Goal: Task Accomplishment & Management: Use online tool/utility

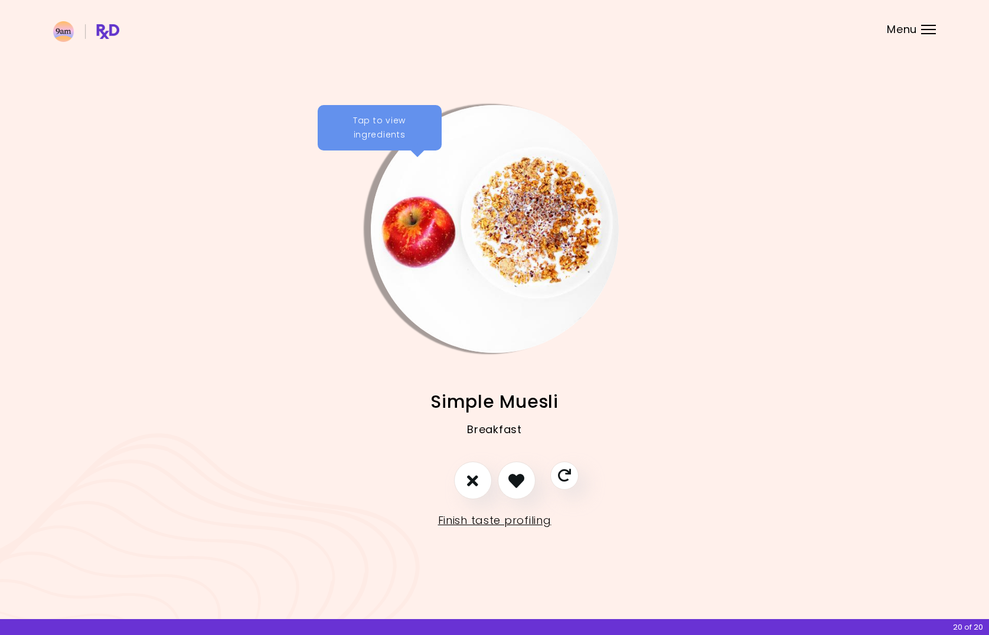
click at [368, 126] on div "Tap to view ingredients" at bounding box center [380, 128] width 124 height 46
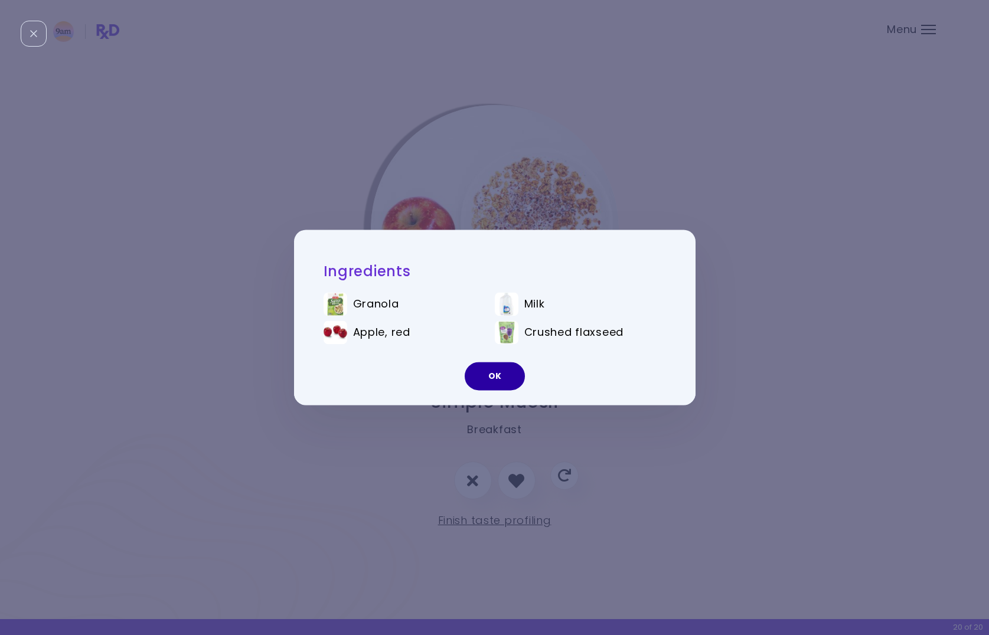
click at [497, 377] on button "OK" at bounding box center [495, 377] width 60 height 28
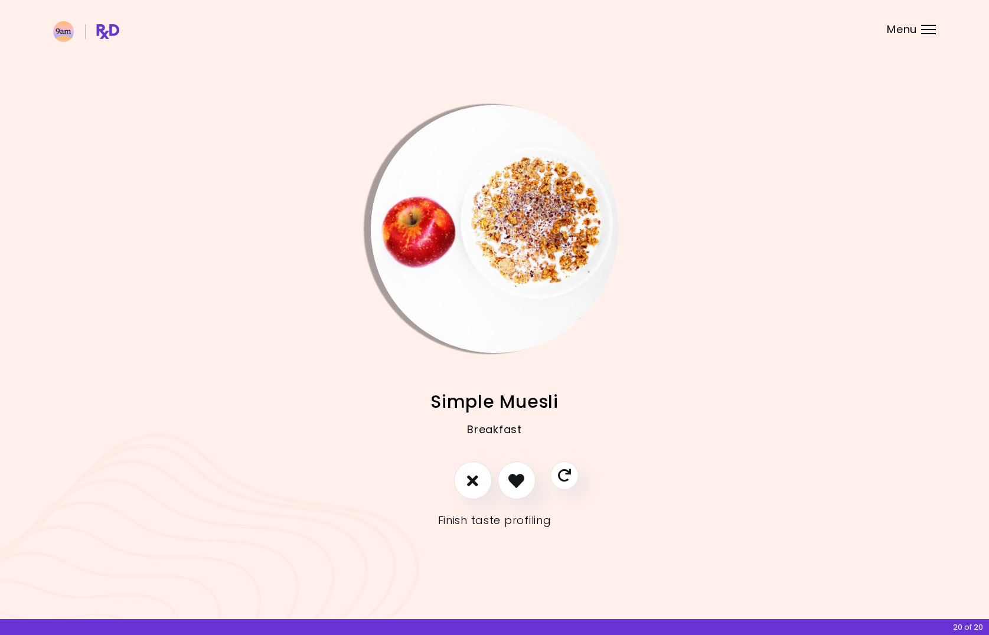
click at [521, 522] on link "Finish taste profiling" at bounding box center [494, 520] width 113 height 19
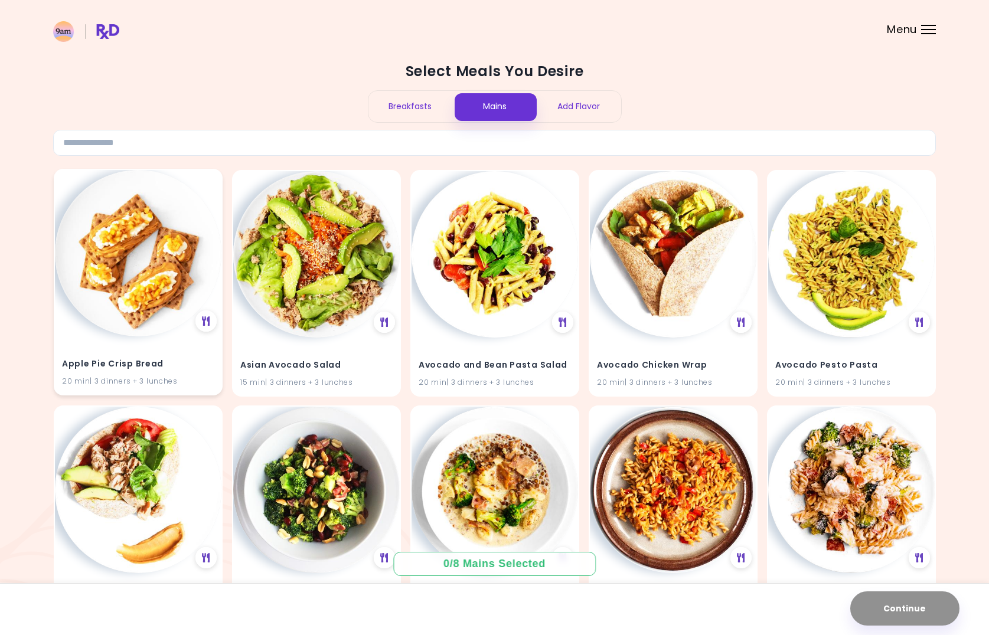
click at [154, 363] on h4 "Apple Pie Crisp Bread" at bounding box center [138, 363] width 152 height 19
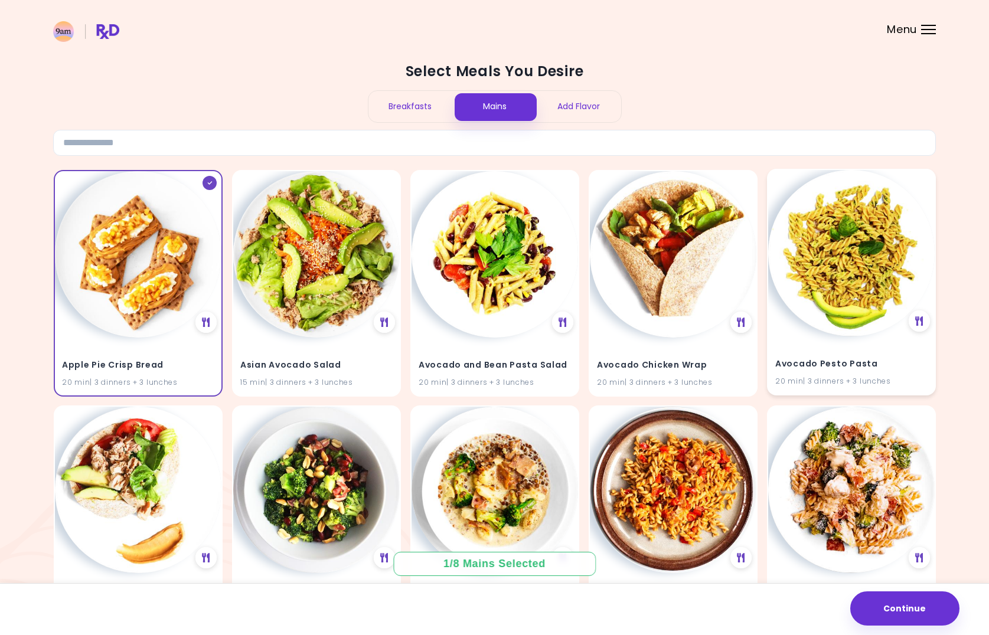
click at [804, 361] on h4 "Avocado Pesto Pasta" at bounding box center [851, 363] width 152 height 19
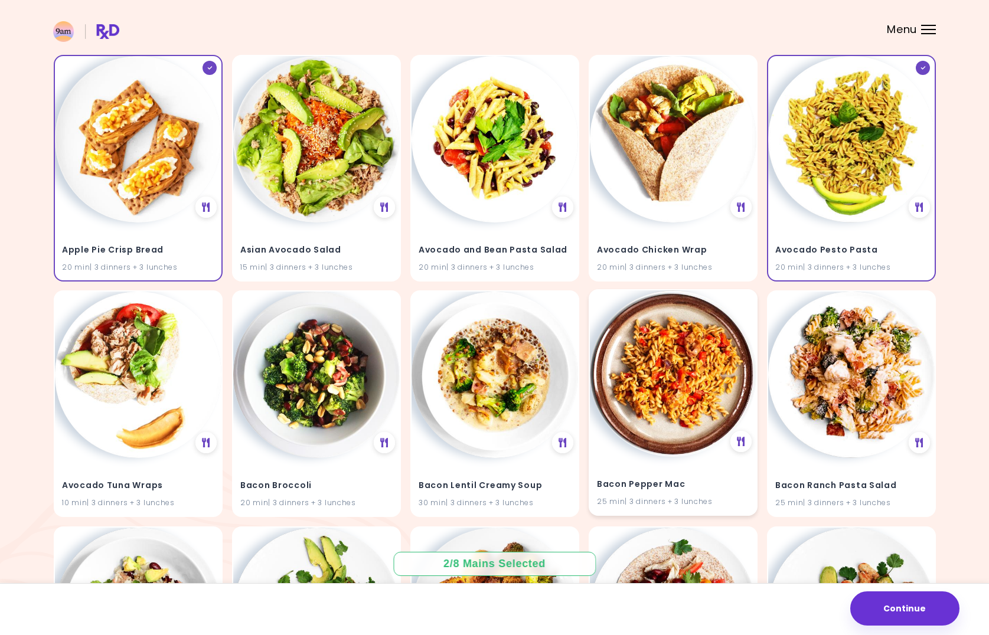
scroll to position [112, 0]
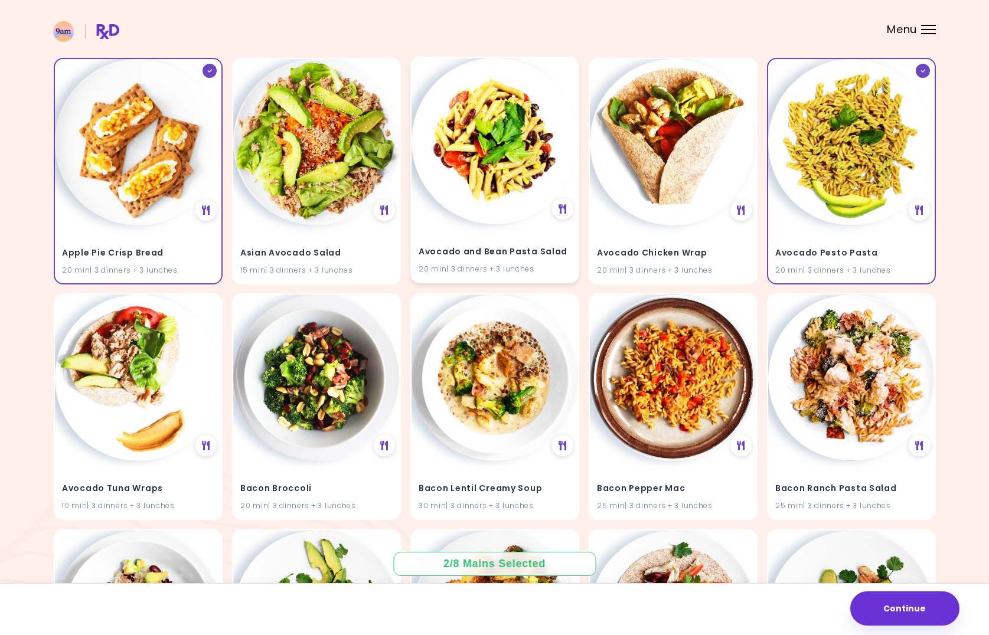
click at [550, 249] on h4 "Avocado and Bean Pasta Salad" at bounding box center [495, 251] width 152 height 19
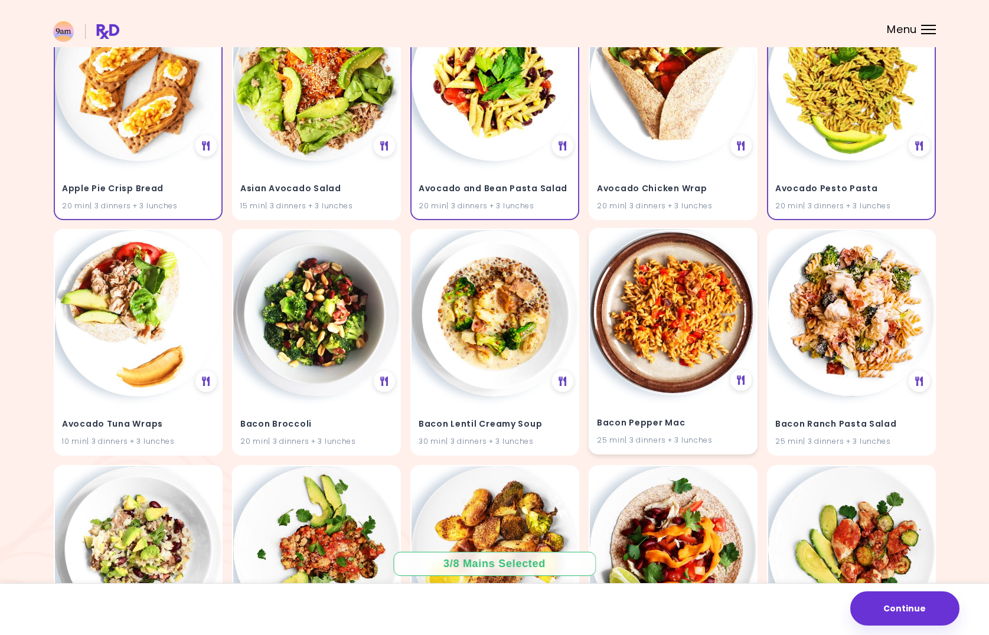
scroll to position [178, 0]
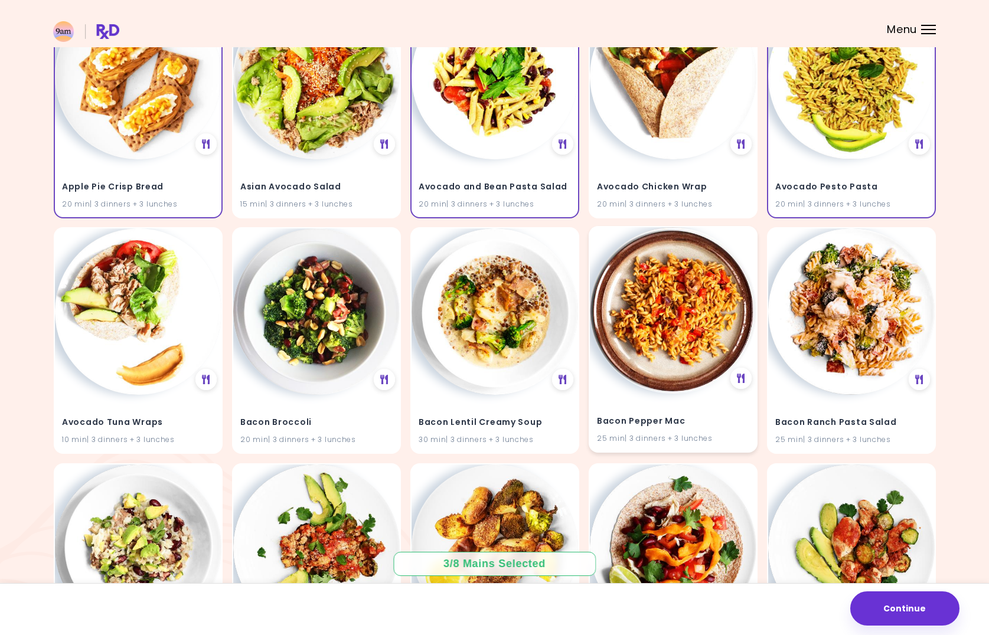
click at [634, 418] on h4 "Bacon Pepper Mac" at bounding box center [673, 421] width 152 height 19
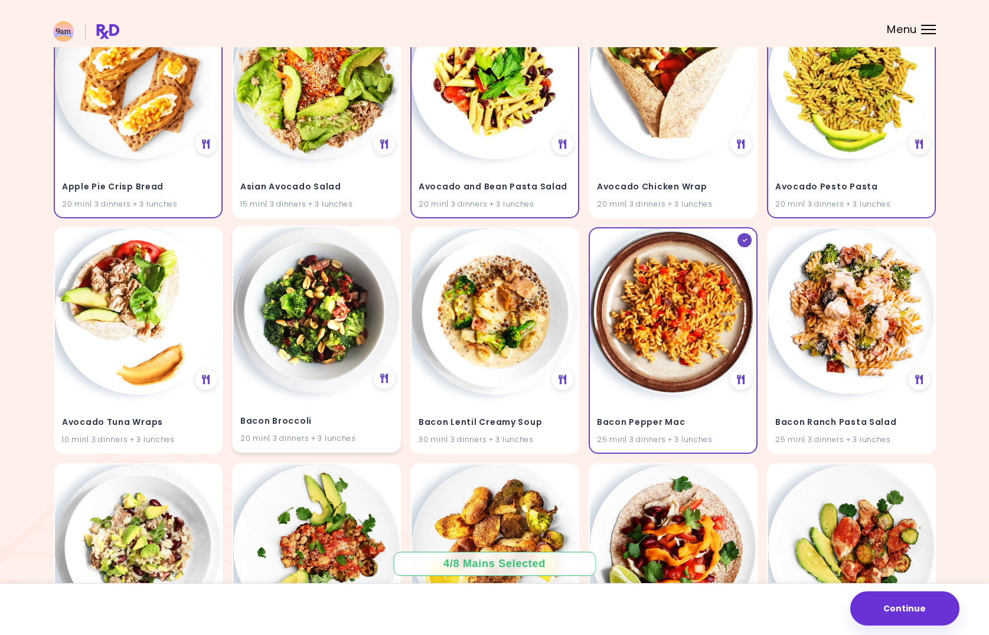
click at [286, 418] on h4 "Bacon Broccoli" at bounding box center [316, 421] width 152 height 19
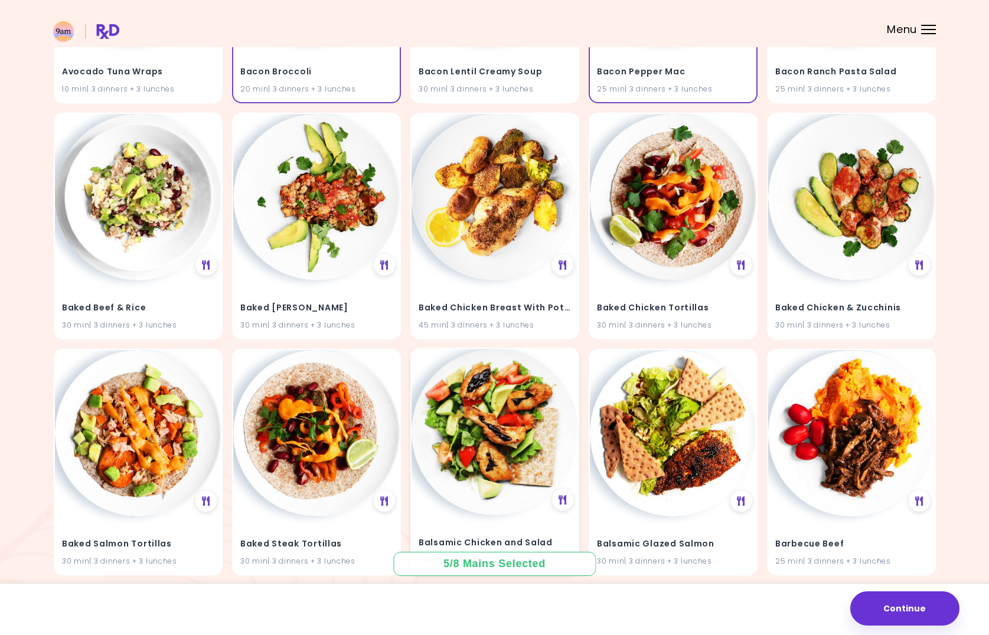
scroll to position [530, 0]
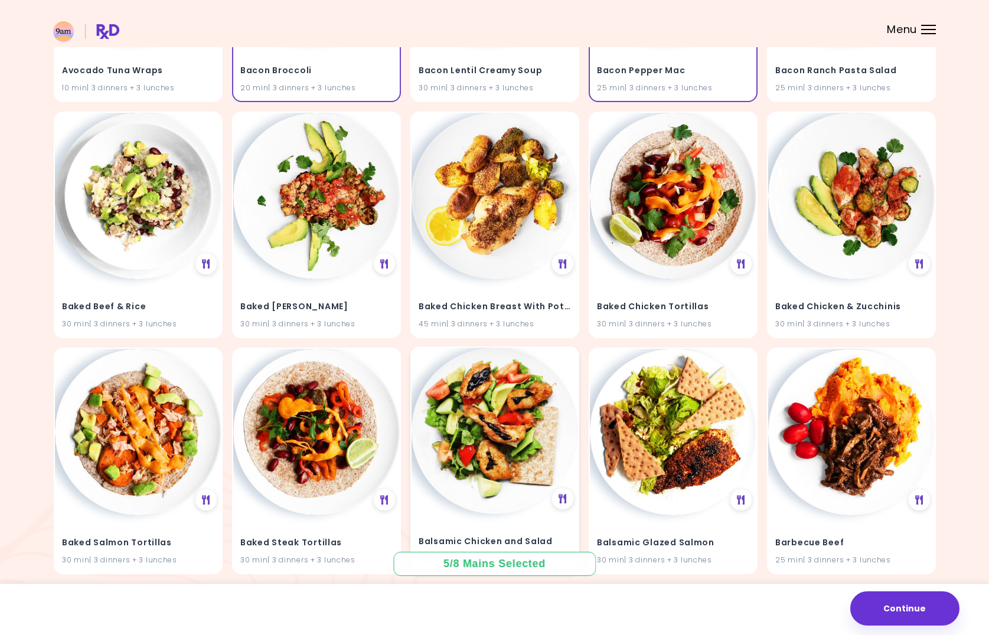
click at [484, 536] on h4 "Balsamic Chicken and Salad" at bounding box center [495, 541] width 152 height 19
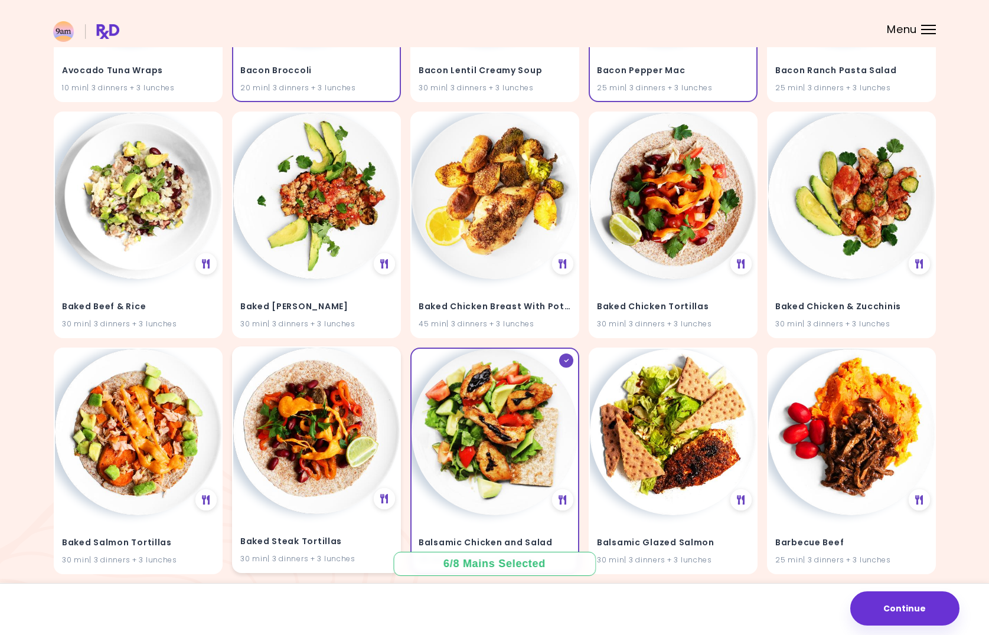
click at [322, 539] on h4 "Baked Steak Tortillas" at bounding box center [316, 541] width 152 height 19
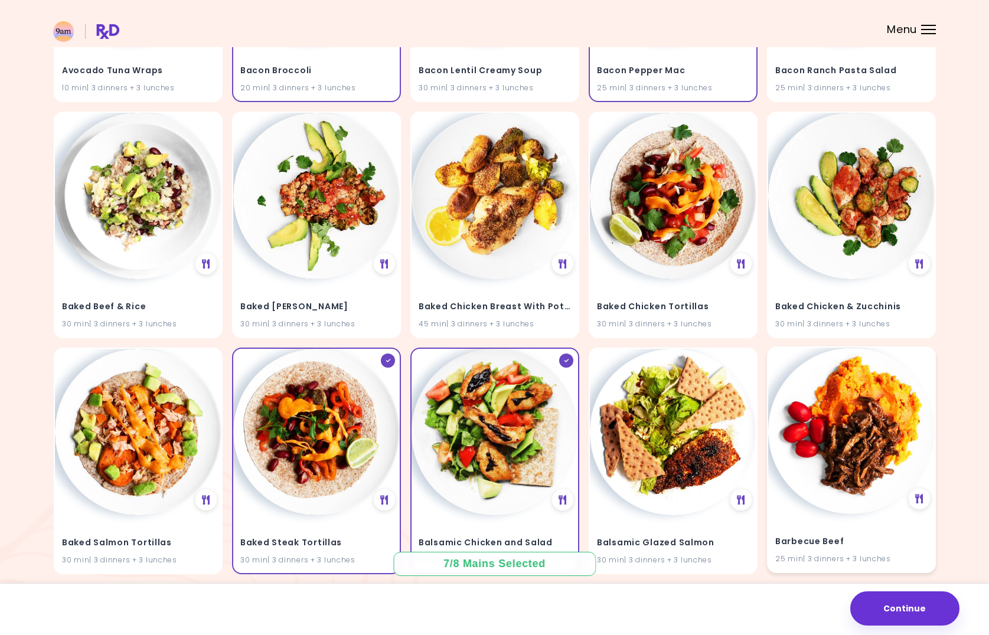
click at [832, 537] on h4 "Barbecue Beef" at bounding box center [851, 541] width 152 height 19
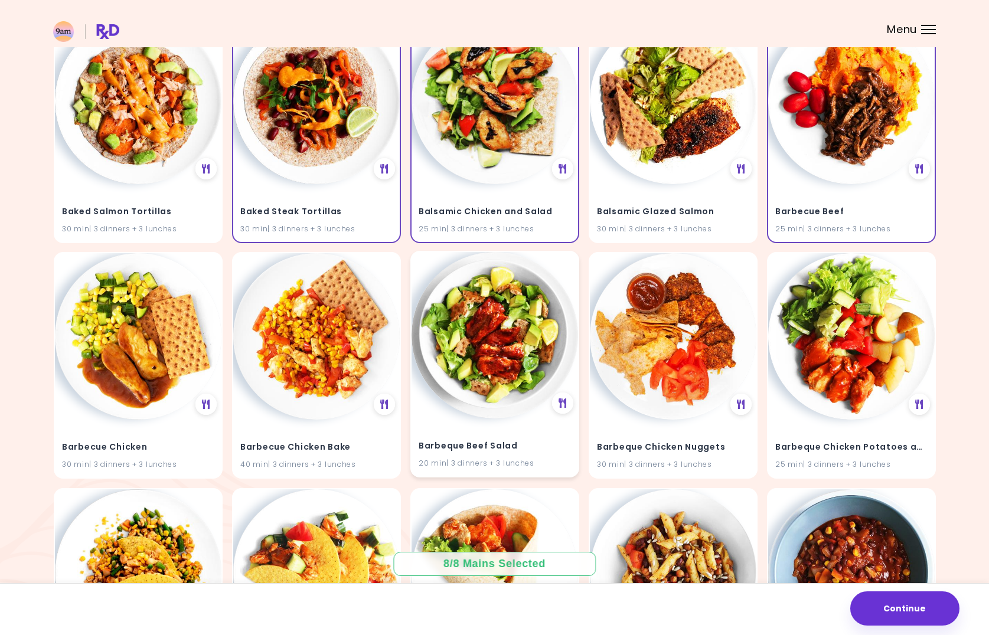
scroll to position [863, 0]
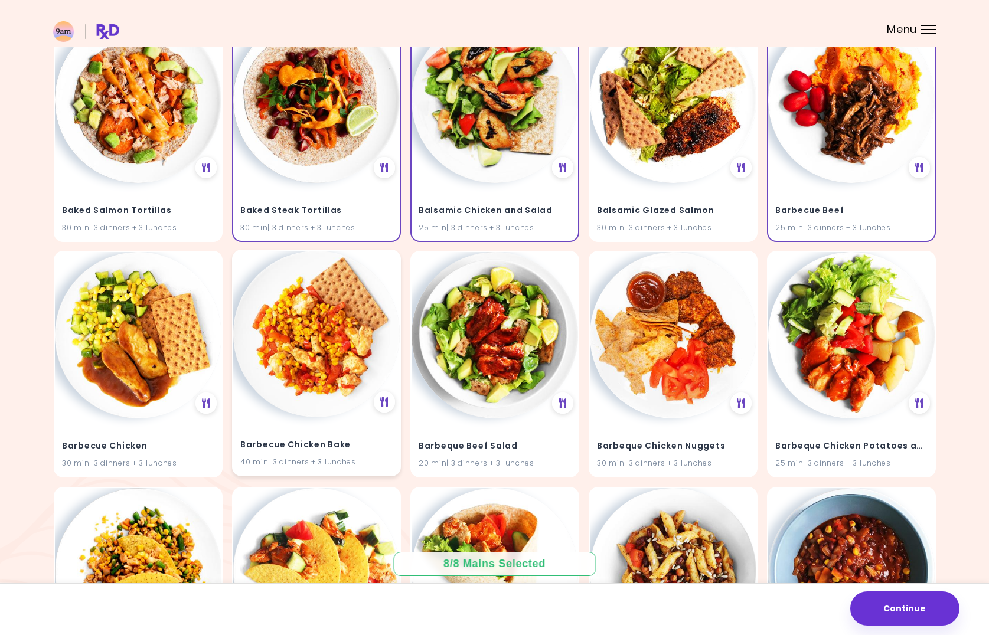
click at [335, 439] on h4 "Barbecue Chicken Bake" at bounding box center [316, 445] width 152 height 19
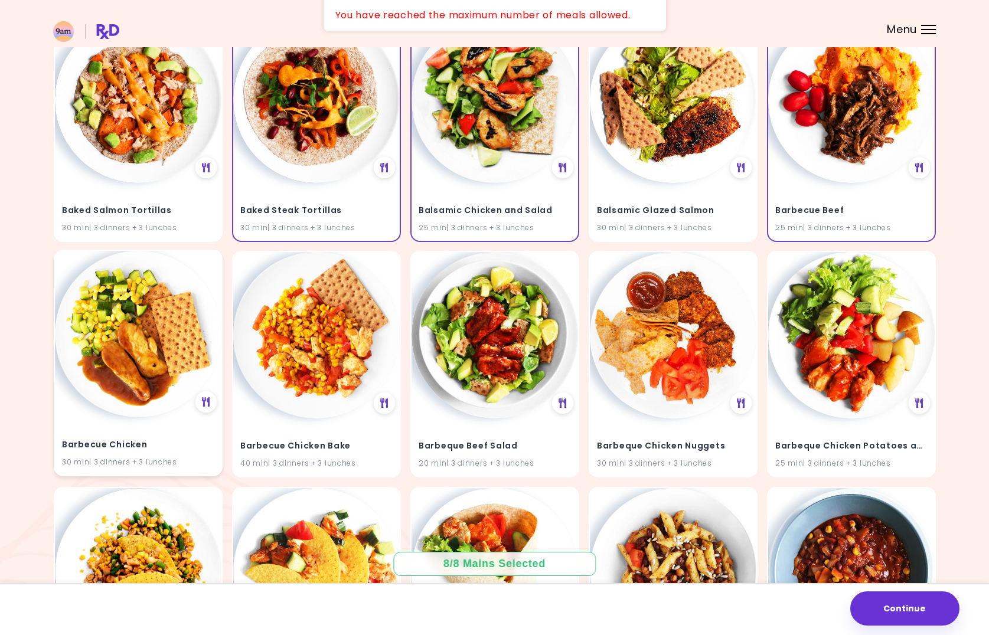
click at [155, 438] on h4 "Barbecue Chicken" at bounding box center [138, 445] width 152 height 19
click at [136, 438] on h4 "Barbecue Chicken" at bounding box center [138, 445] width 152 height 19
click at [113, 441] on h4 "Barbecue Chicken" at bounding box center [138, 445] width 152 height 19
click at [648, 439] on h4 "Barbeque Chicken Nuggets" at bounding box center [673, 445] width 152 height 19
click at [664, 375] on img at bounding box center [673, 334] width 167 height 167
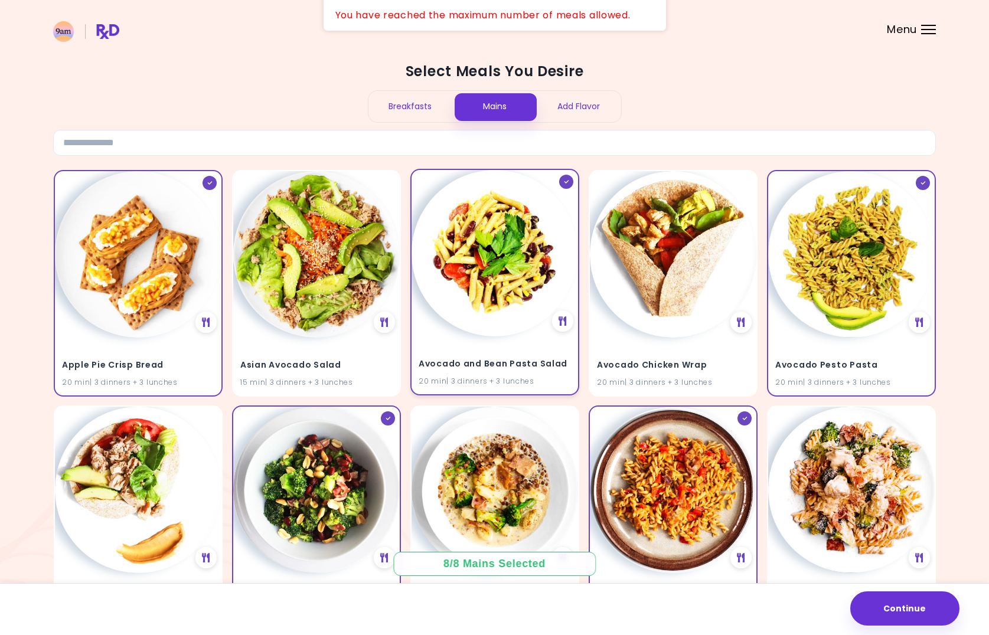
scroll to position [0, 0]
click at [487, 323] on img at bounding box center [495, 253] width 167 height 167
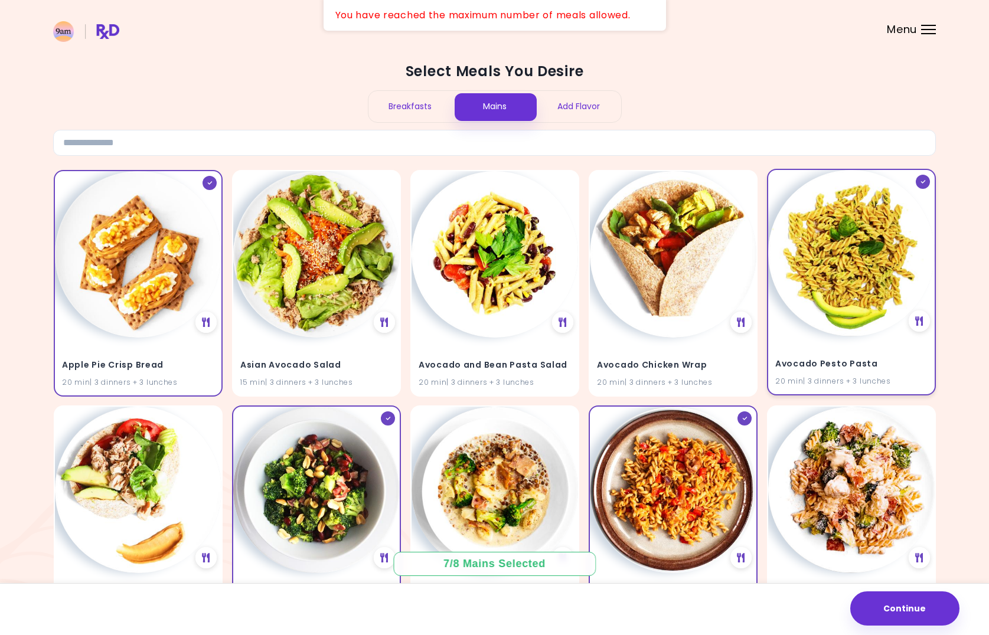
click at [812, 320] on img at bounding box center [851, 253] width 167 height 167
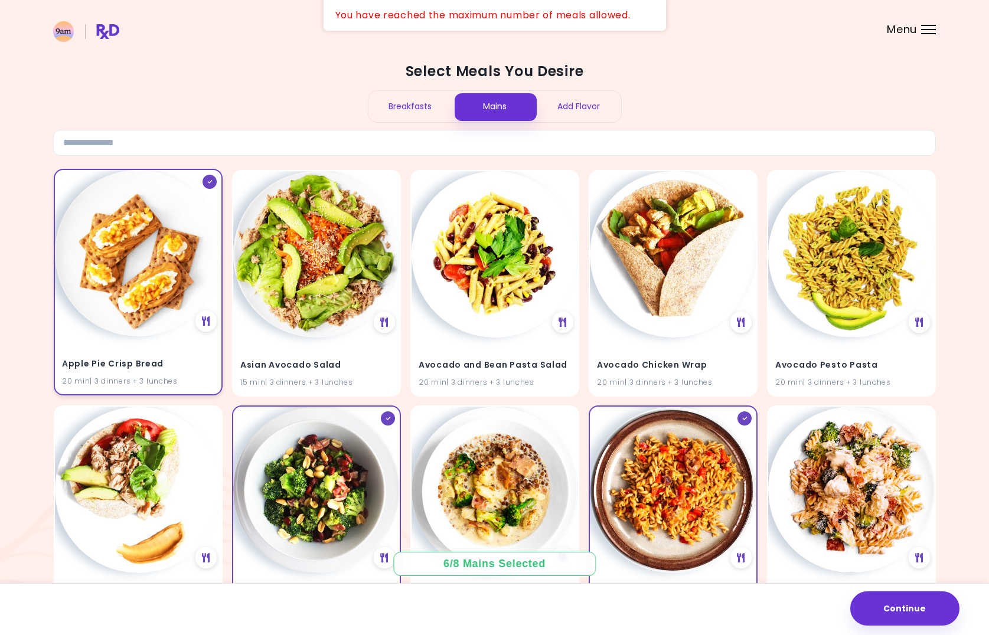
click at [133, 300] on img at bounding box center [138, 253] width 167 height 167
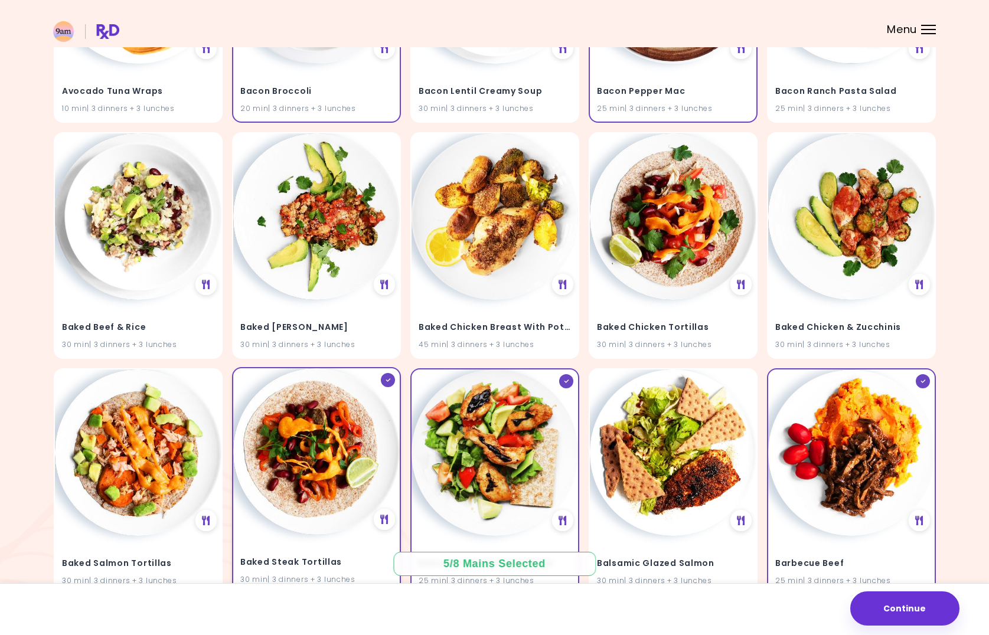
scroll to position [511, 0]
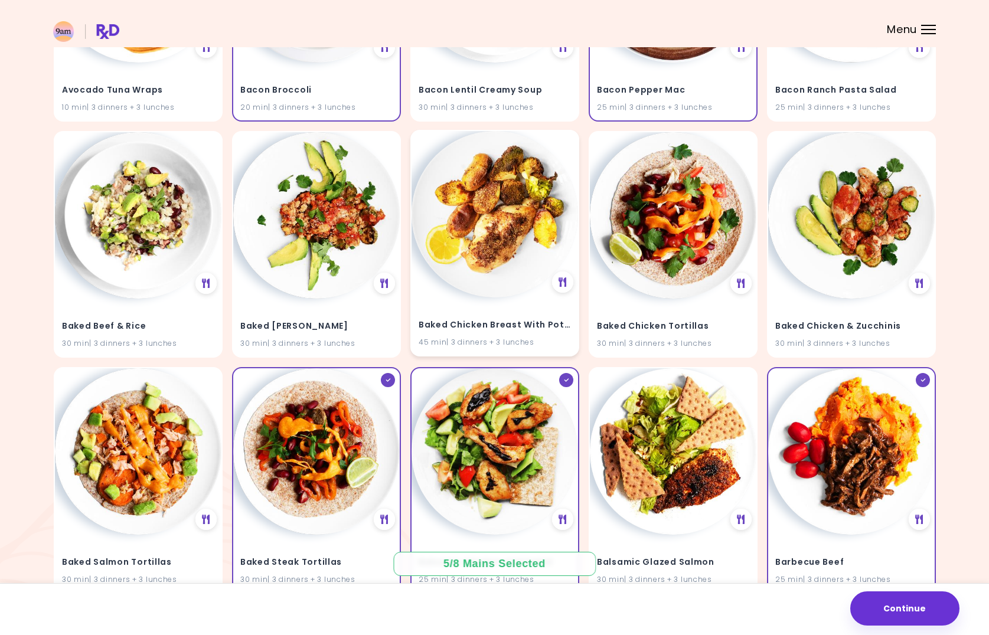
click at [489, 240] on img at bounding box center [495, 214] width 167 height 167
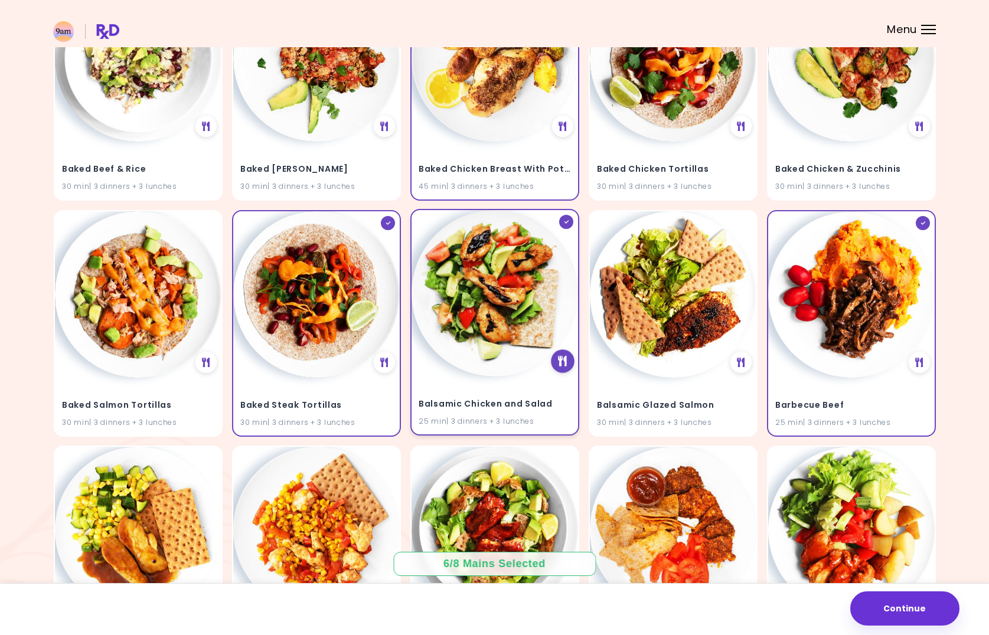
scroll to position [668, 0]
click at [475, 342] on img at bounding box center [495, 293] width 167 height 167
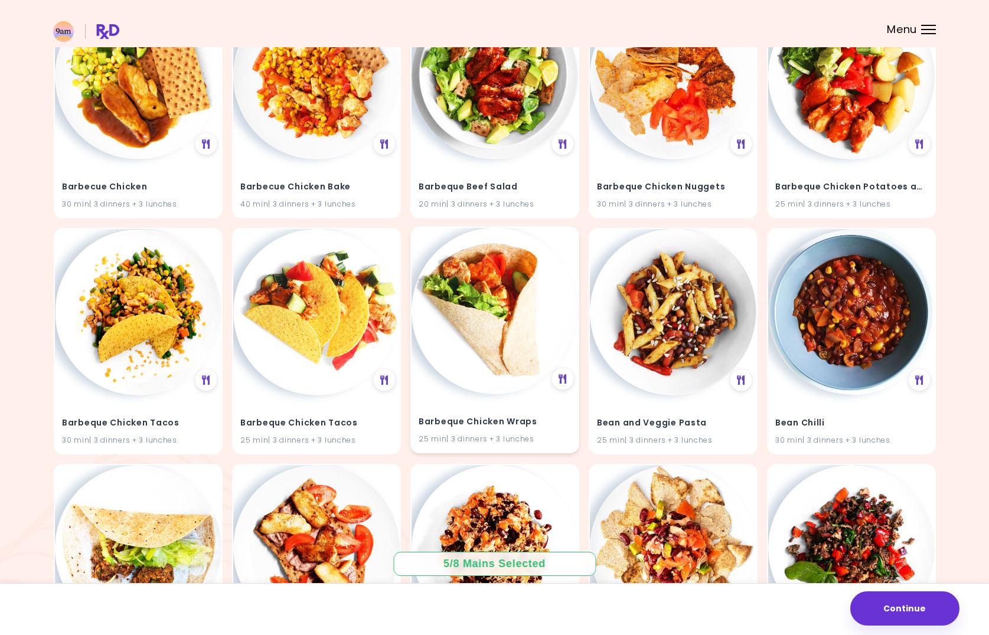
scroll to position [1131, 0]
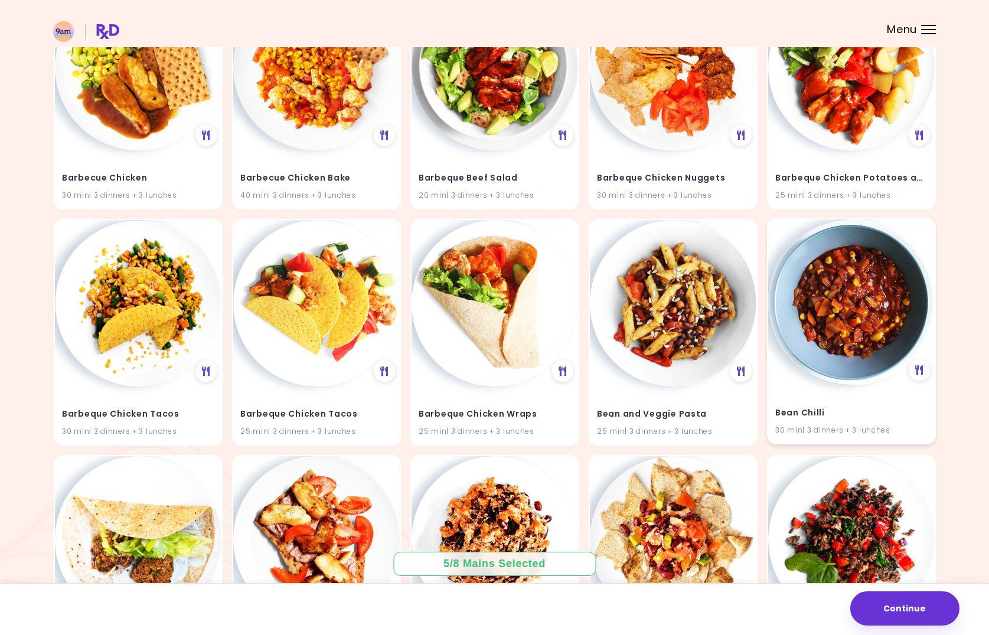
click at [840, 291] on img at bounding box center [851, 302] width 167 height 167
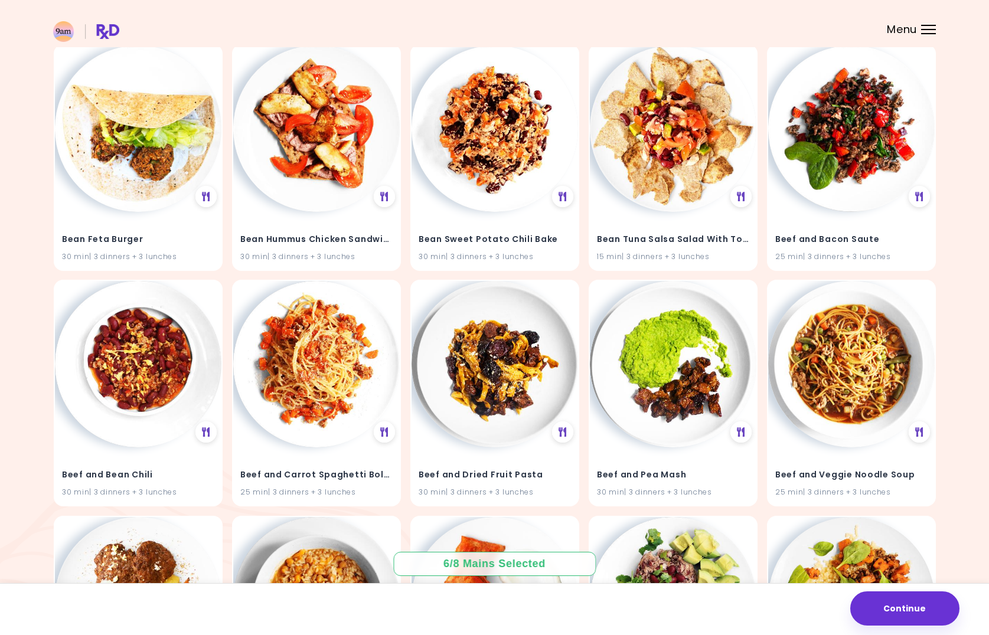
scroll to position [1544, 0]
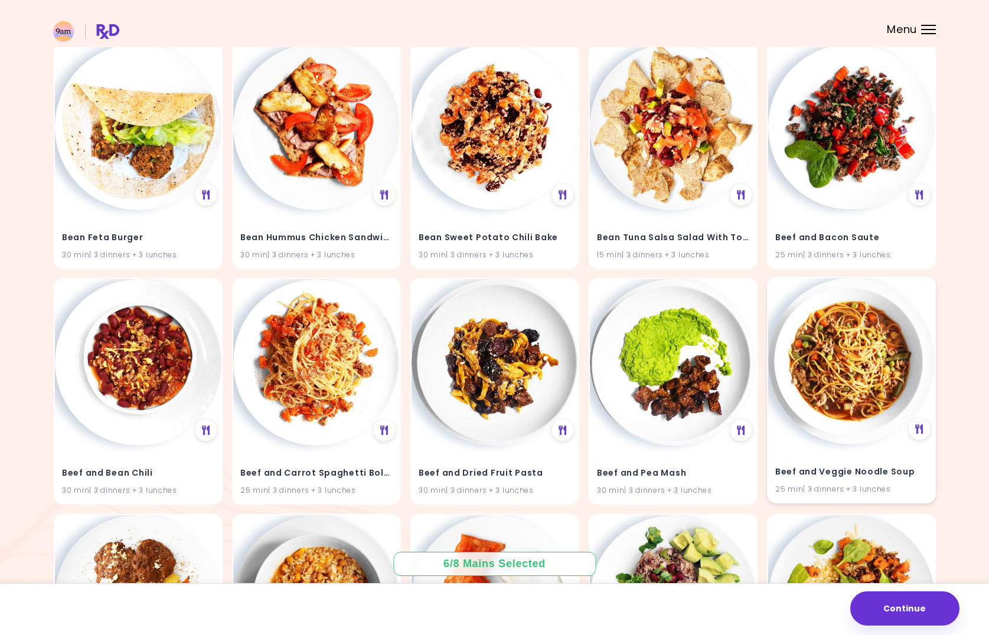
click at [869, 365] on img at bounding box center [851, 361] width 167 height 167
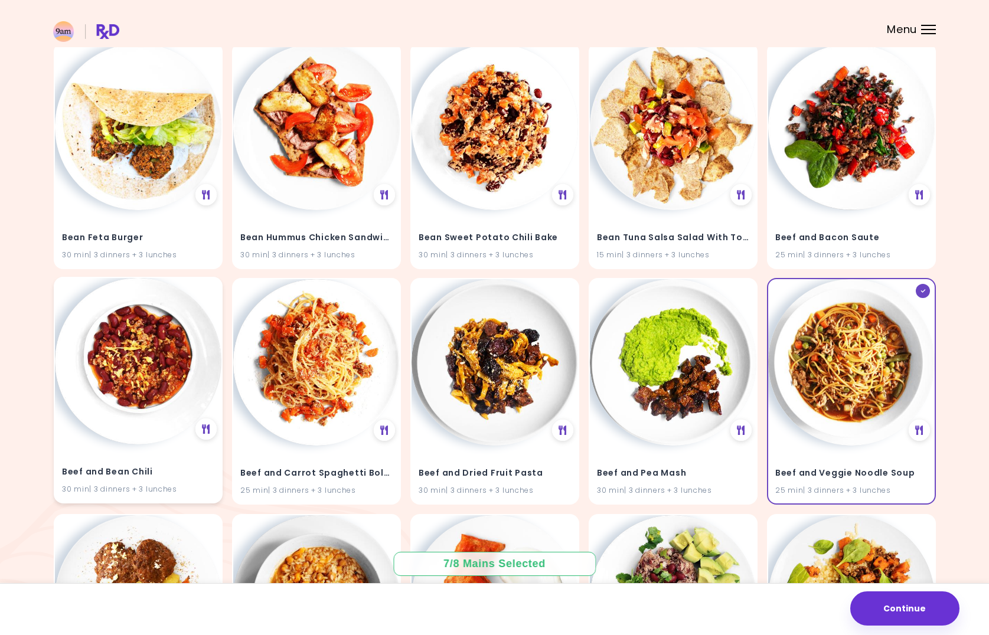
click at [136, 374] on img at bounding box center [138, 361] width 167 height 167
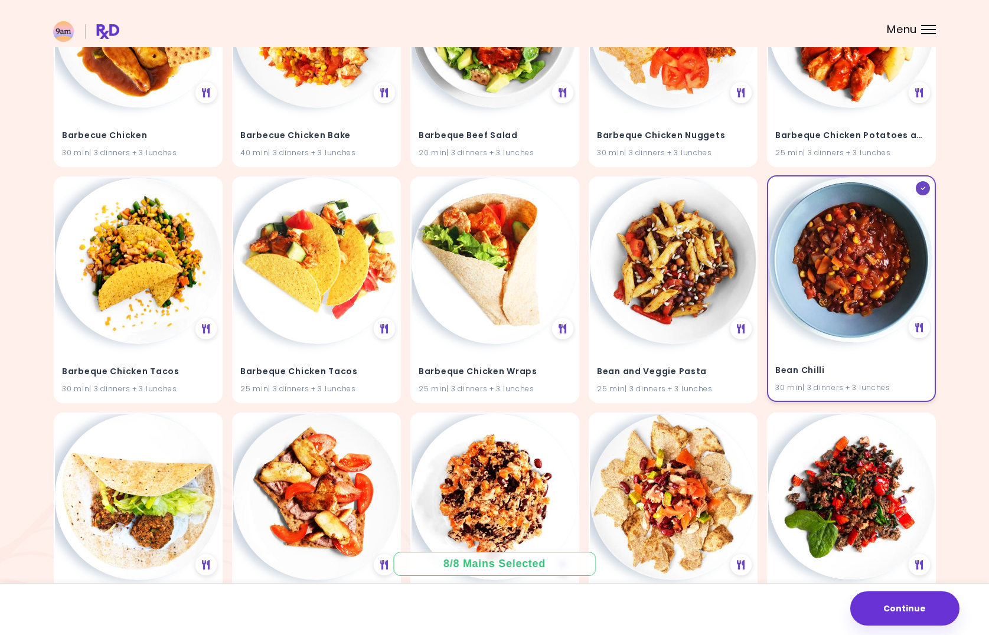
scroll to position [1171, 0]
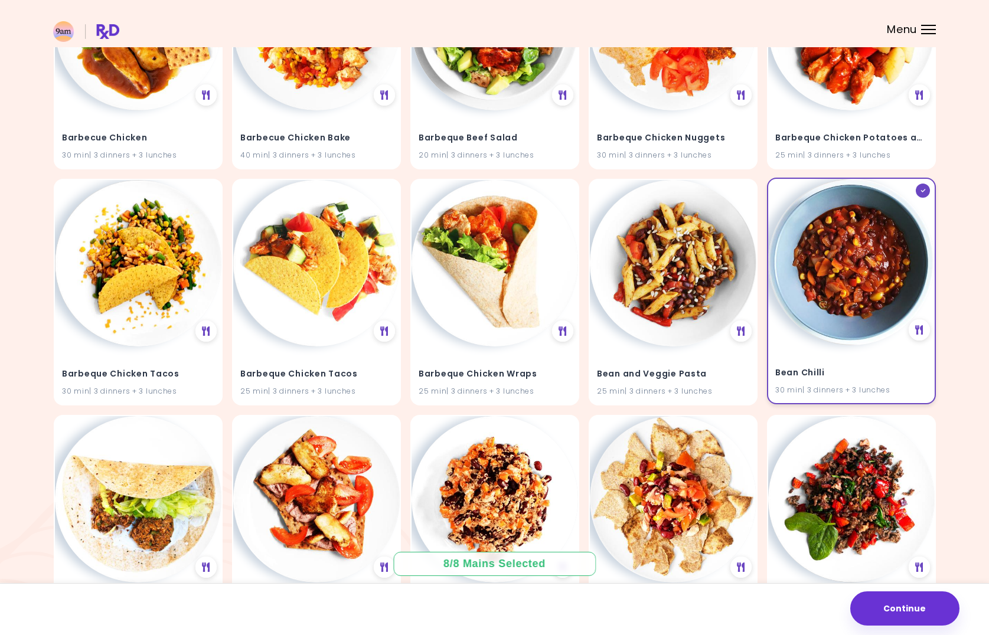
click at [854, 272] on img at bounding box center [851, 262] width 167 height 167
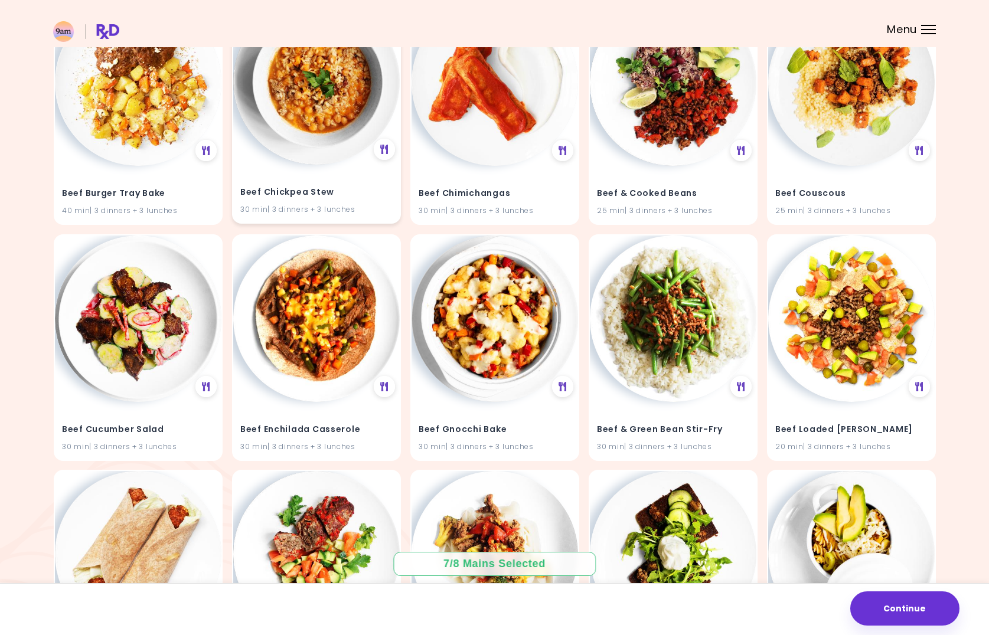
scroll to position [2065, 0]
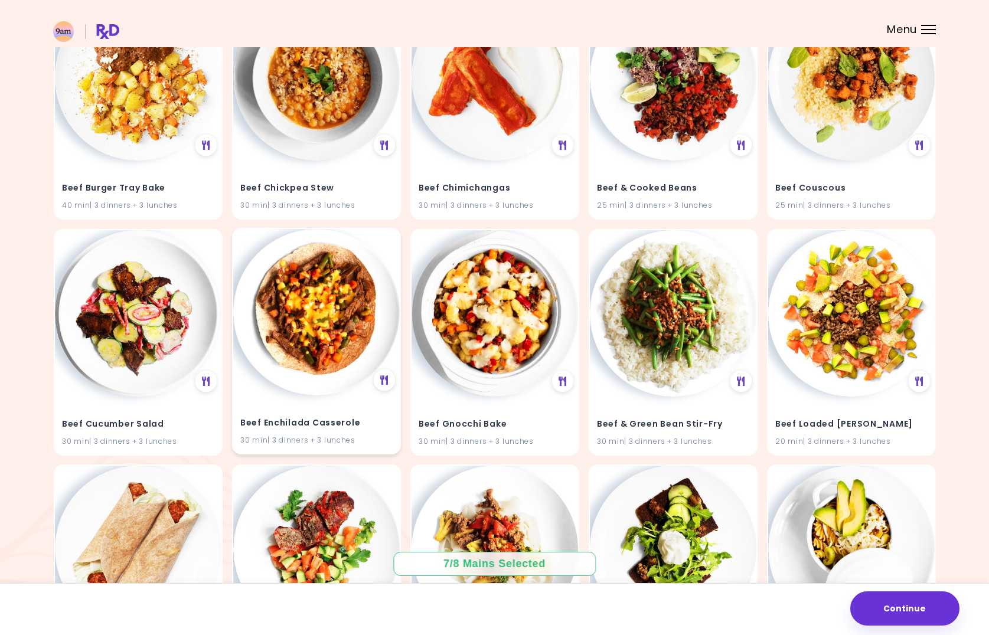
click at [337, 311] on img at bounding box center [316, 312] width 167 height 167
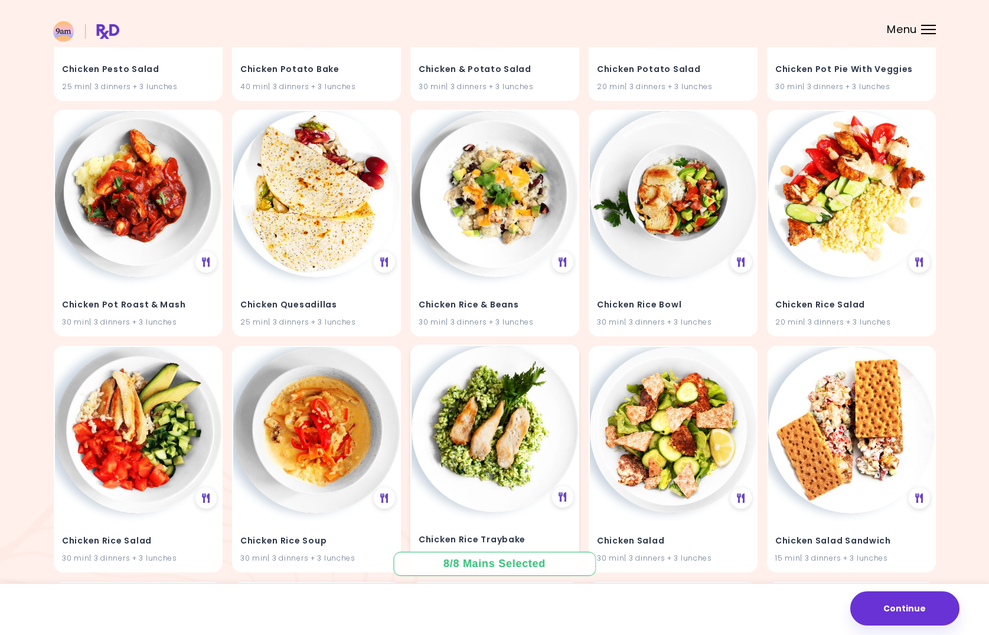
scroll to position [7613, 0]
click at [314, 212] on img at bounding box center [316, 192] width 167 height 167
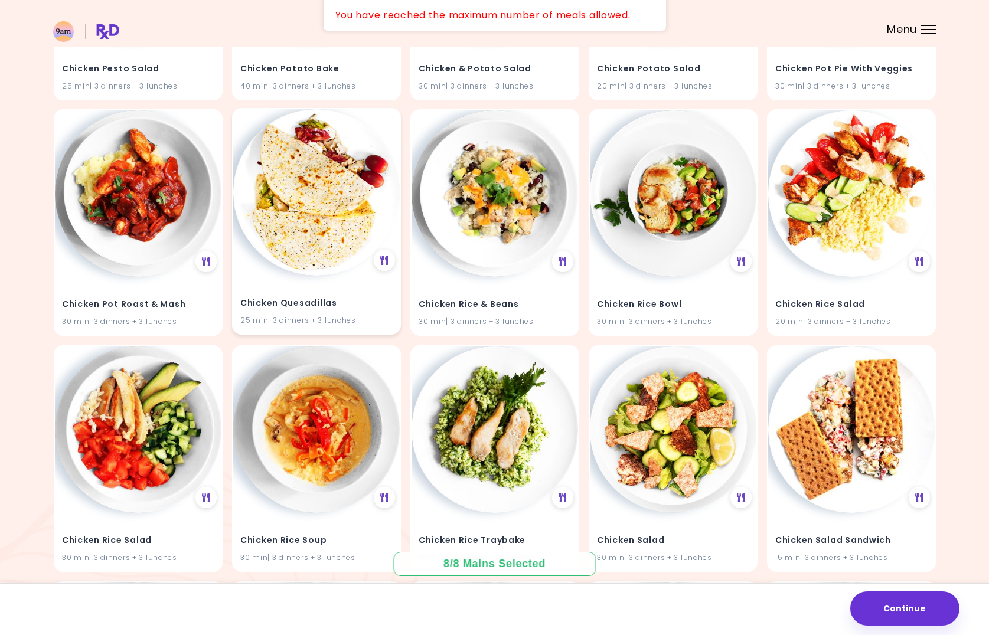
click at [315, 221] on img at bounding box center [316, 192] width 167 height 167
click at [364, 294] on h4 "Chicken Quesadillas" at bounding box center [316, 303] width 152 height 19
click at [912, 607] on button "Continue" at bounding box center [904, 609] width 109 height 34
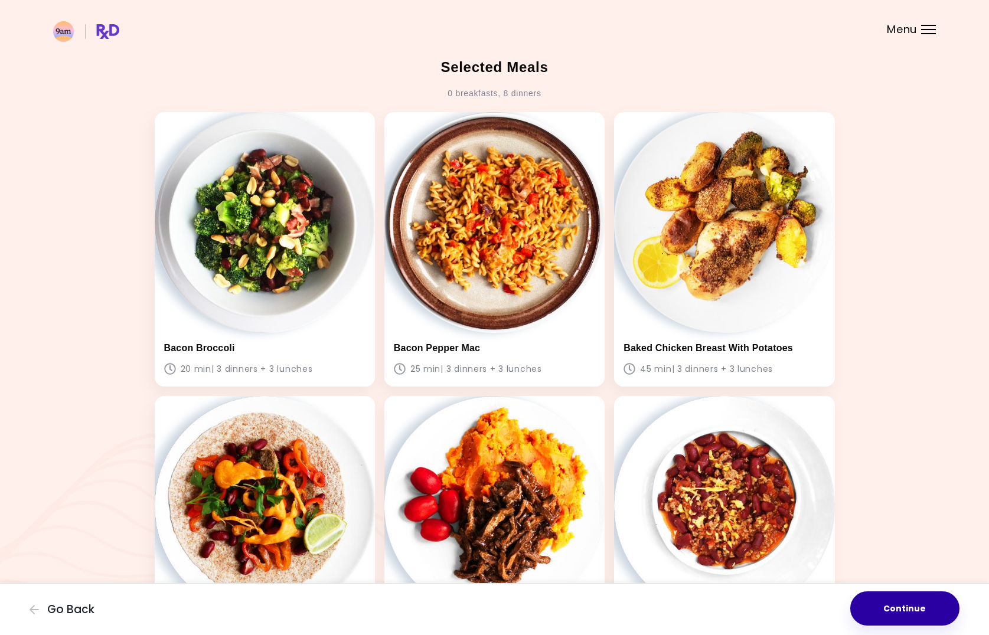
click at [909, 607] on button "Continue" at bounding box center [904, 609] width 109 height 34
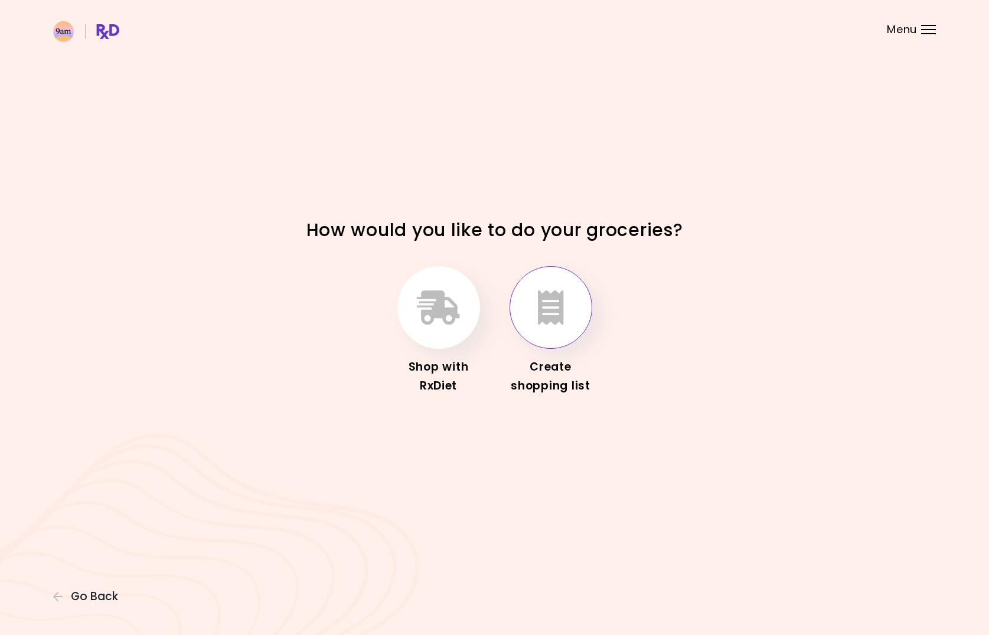
click at [544, 308] on icon "button" at bounding box center [551, 308] width 26 height 34
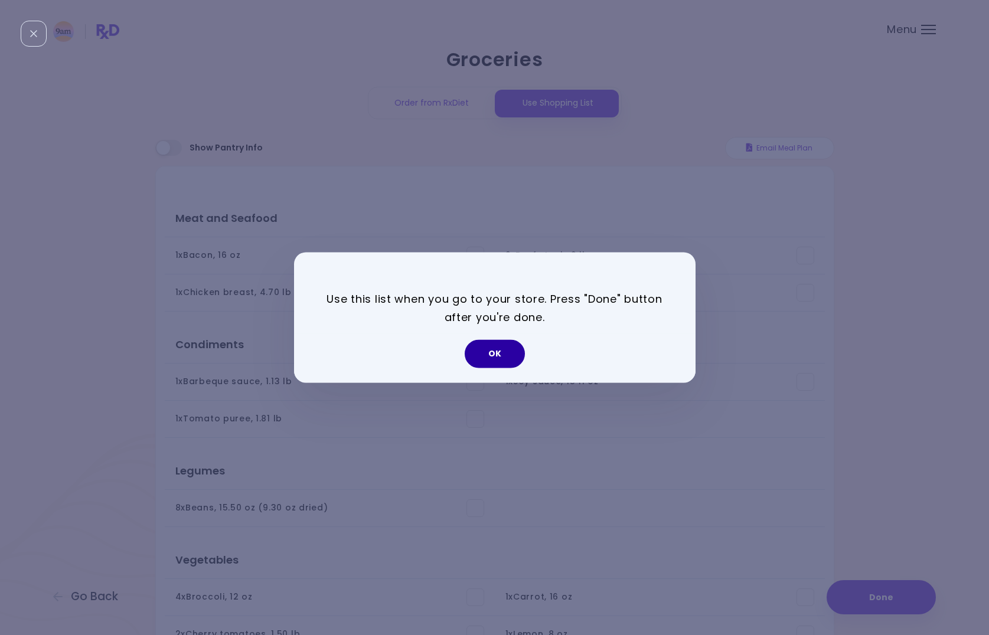
click at [499, 350] on button "OK" at bounding box center [495, 354] width 60 height 28
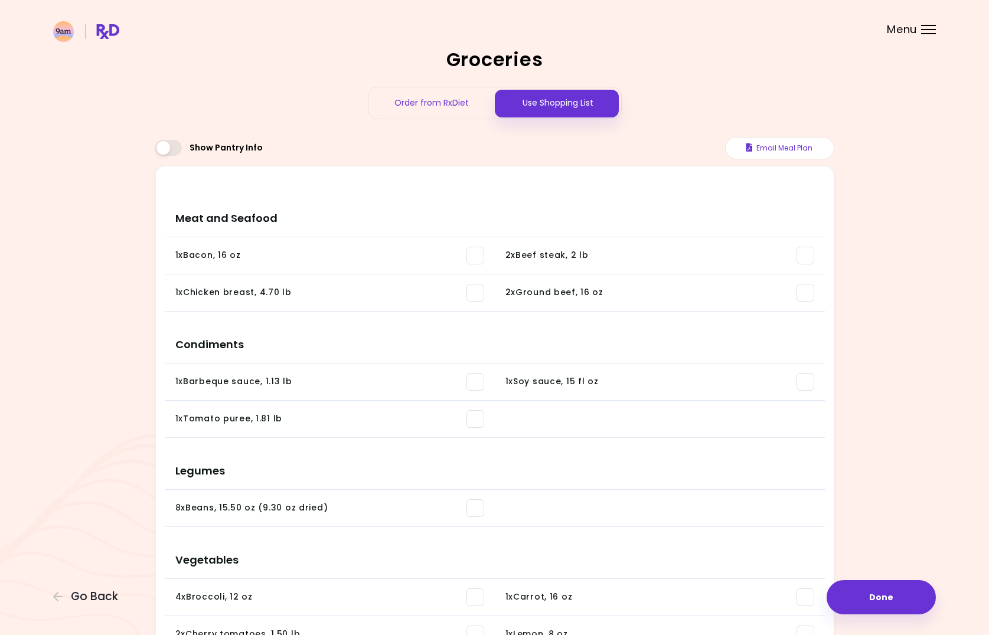
click at [169, 148] on span at bounding box center [168, 148] width 27 height 16
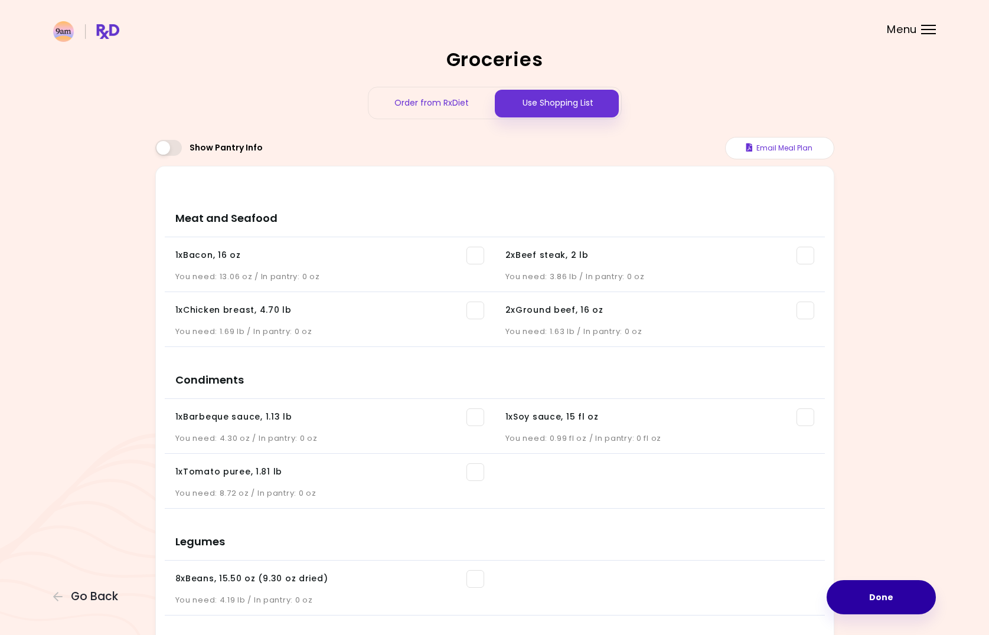
click at [886, 591] on button "Done" at bounding box center [881, 597] width 109 height 34
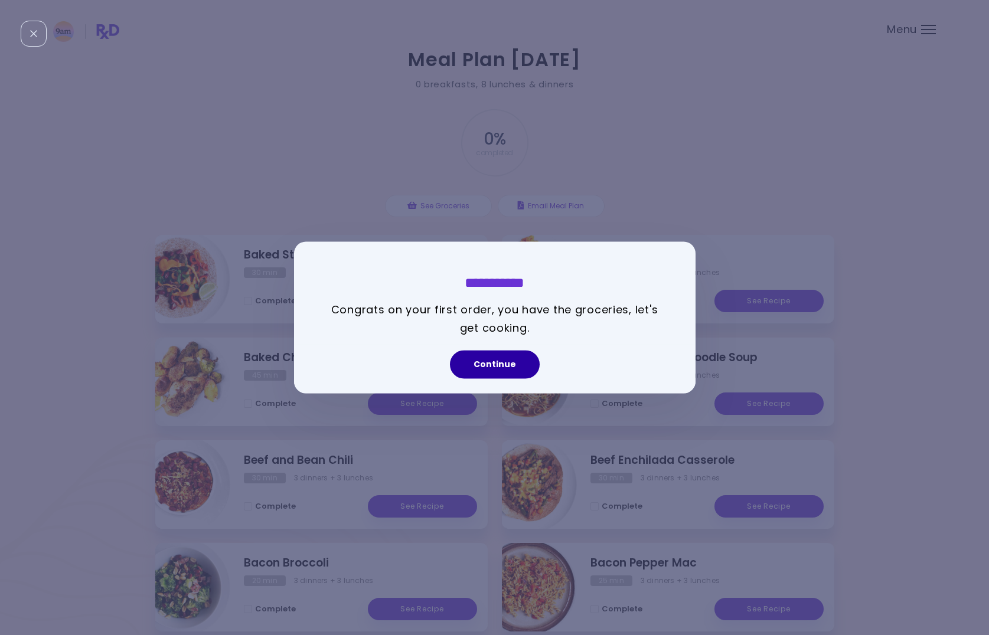
click at [508, 373] on button "Continue" at bounding box center [495, 365] width 90 height 28
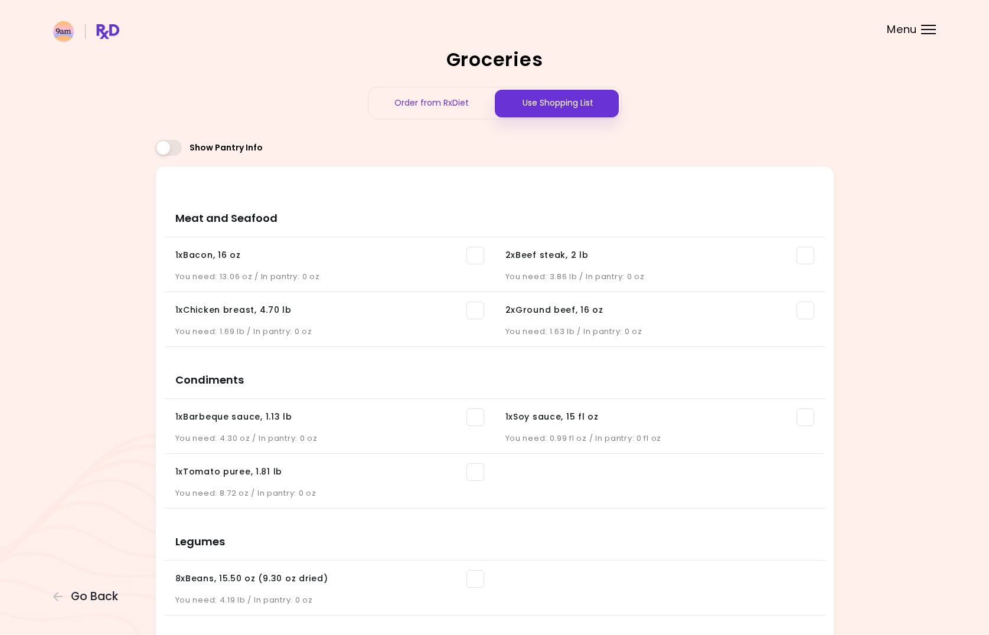
click at [927, 29] on div at bounding box center [928, 29] width 15 height 1
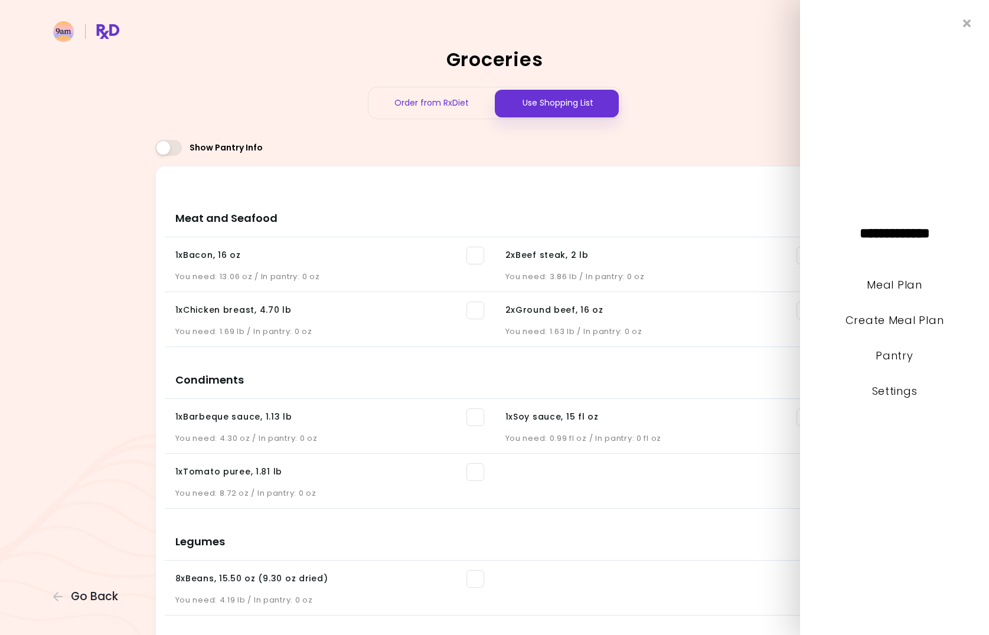
click at [746, 104] on div "Order from RxDiet Use Shopping List" at bounding box center [494, 103] width 679 height 32
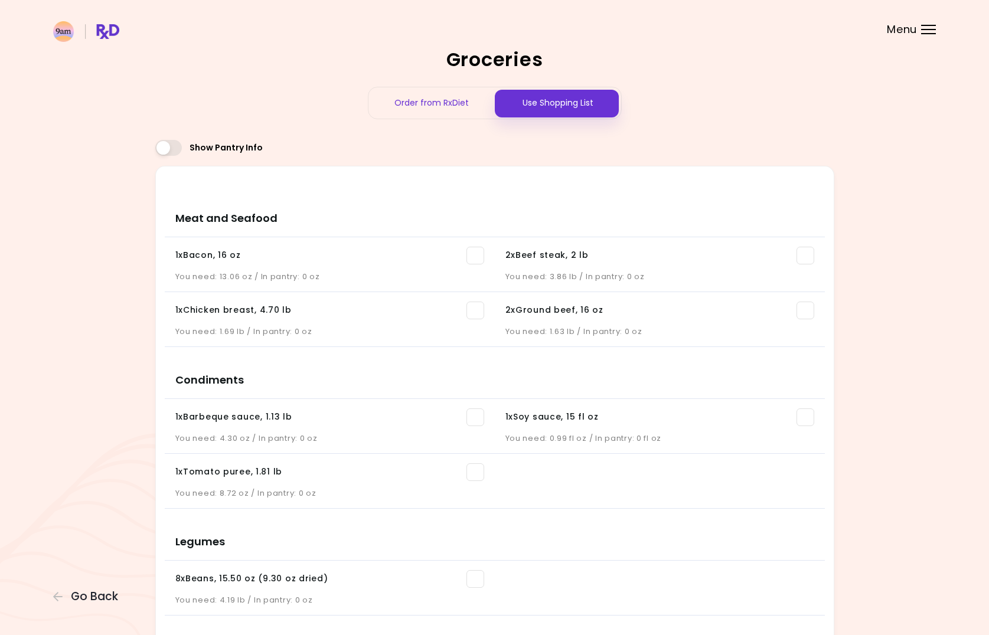
click at [699, 210] on h3 "Meat and Seafood" at bounding box center [495, 213] width 660 height 47
click at [89, 597] on span "Go Back" at bounding box center [94, 597] width 47 height 13
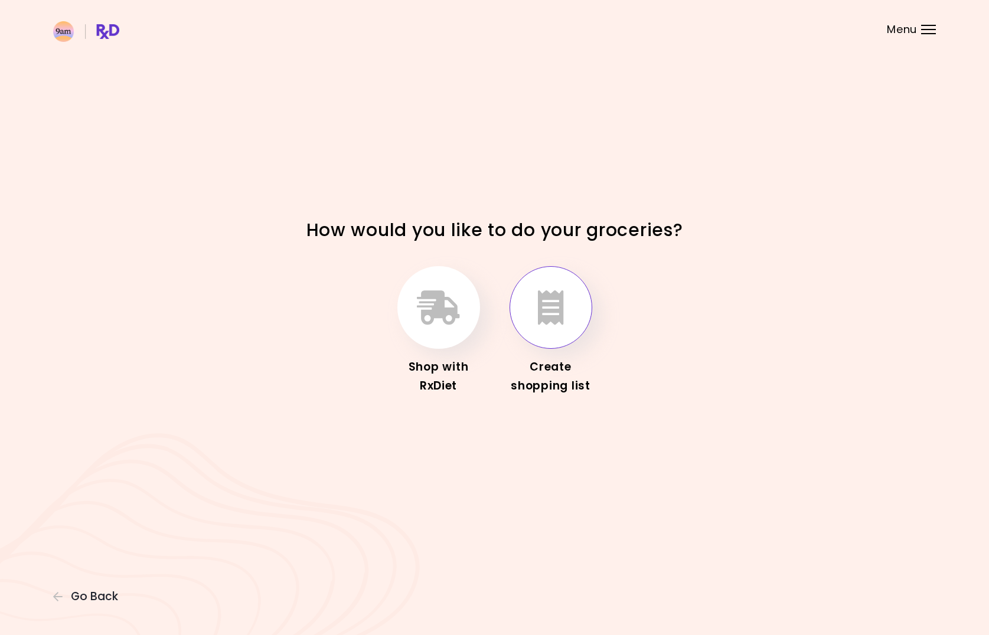
click at [553, 333] on button "button" at bounding box center [551, 307] width 83 height 83
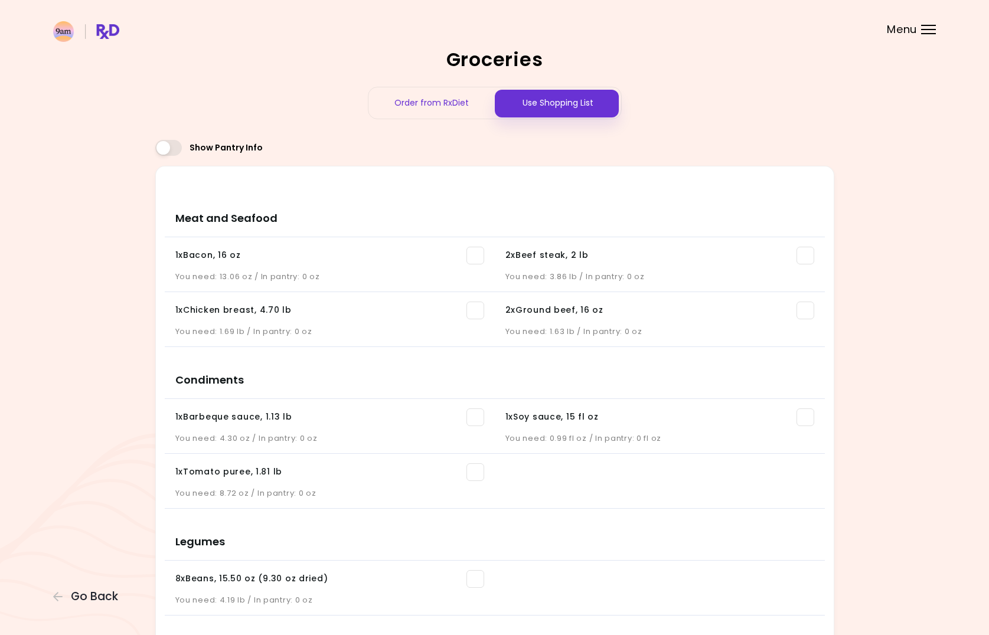
click at [590, 104] on div "Use Shopping List" at bounding box center [558, 102] width 126 height 31
click at [477, 256] on span at bounding box center [476, 256] width 18 height 18
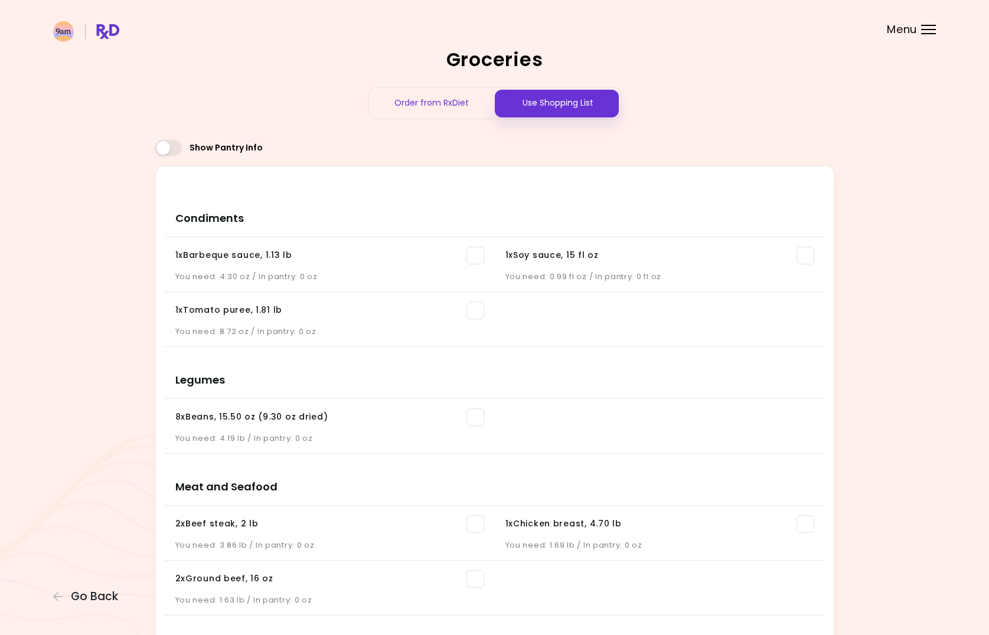
click at [477, 256] on span at bounding box center [476, 256] width 18 height 18
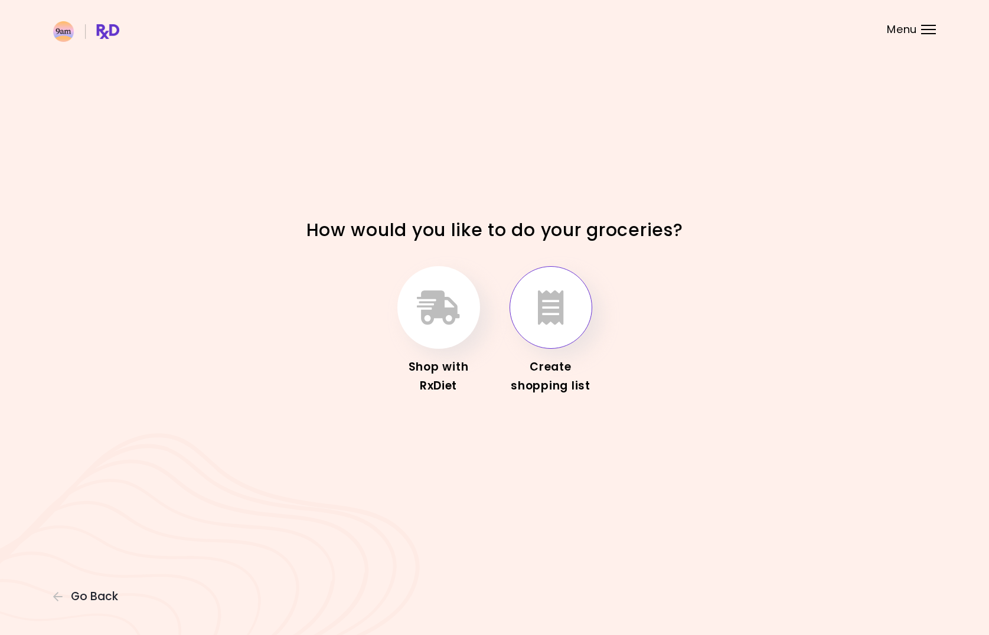
click at [547, 293] on icon "button" at bounding box center [551, 308] width 26 height 34
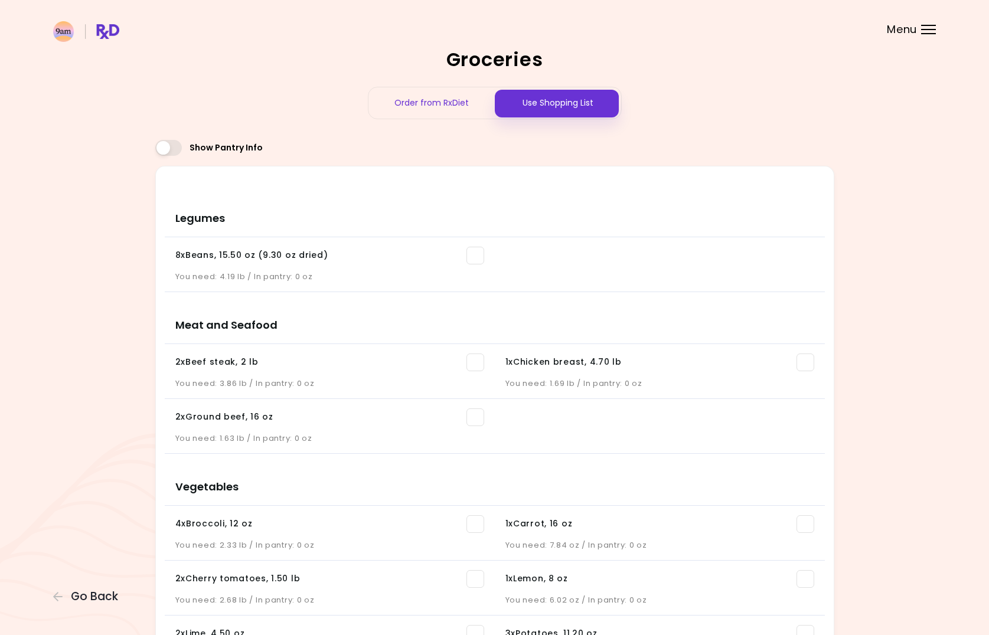
scroll to position [1, 0]
click at [75, 594] on span "Go Back" at bounding box center [94, 597] width 47 height 13
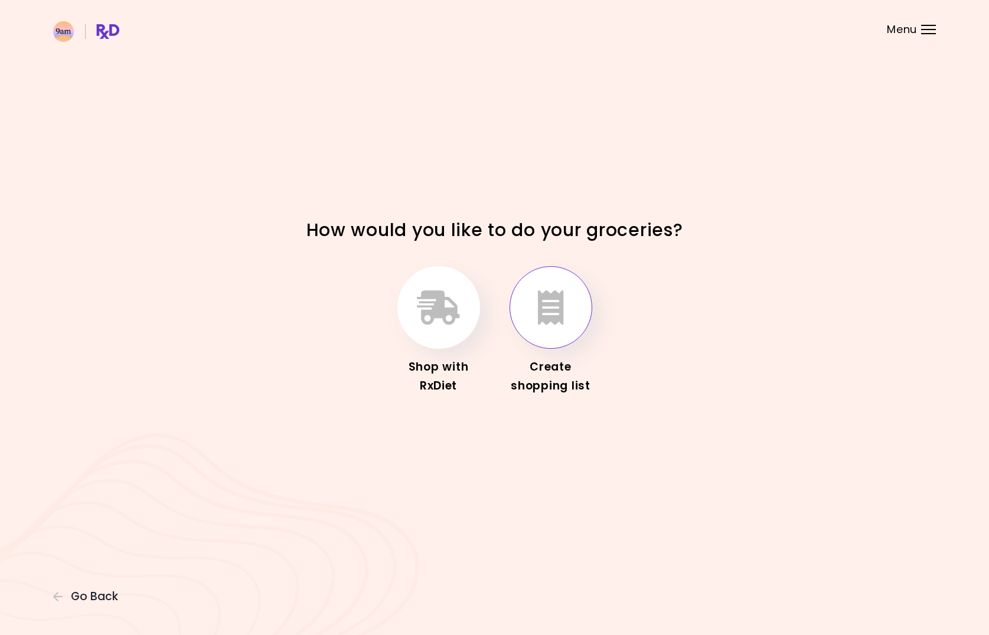
click at [551, 303] on icon "button" at bounding box center [551, 308] width 26 height 34
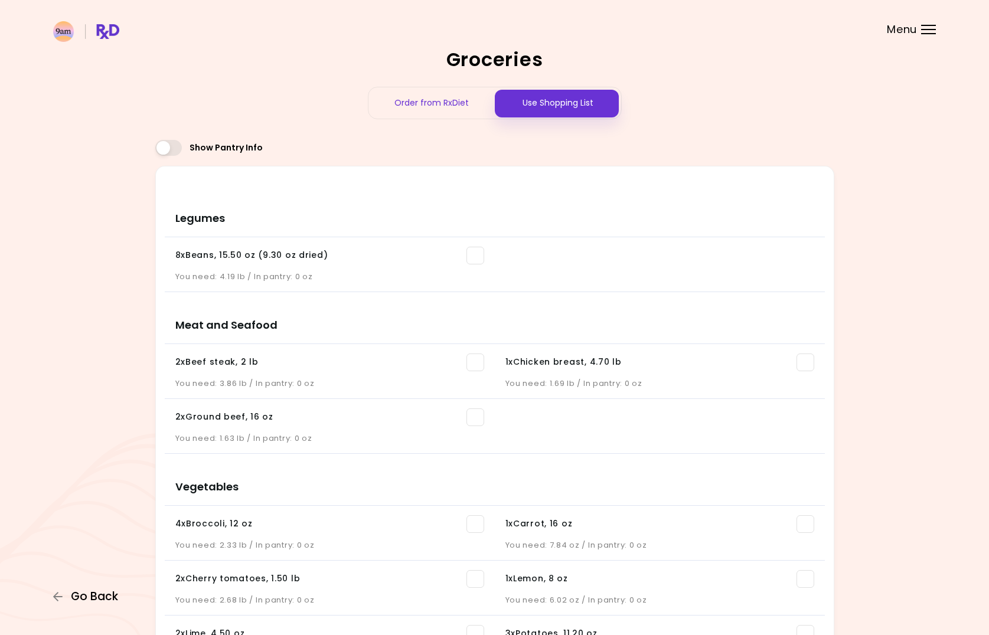
click at [90, 596] on span "Go Back" at bounding box center [94, 597] width 47 height 13
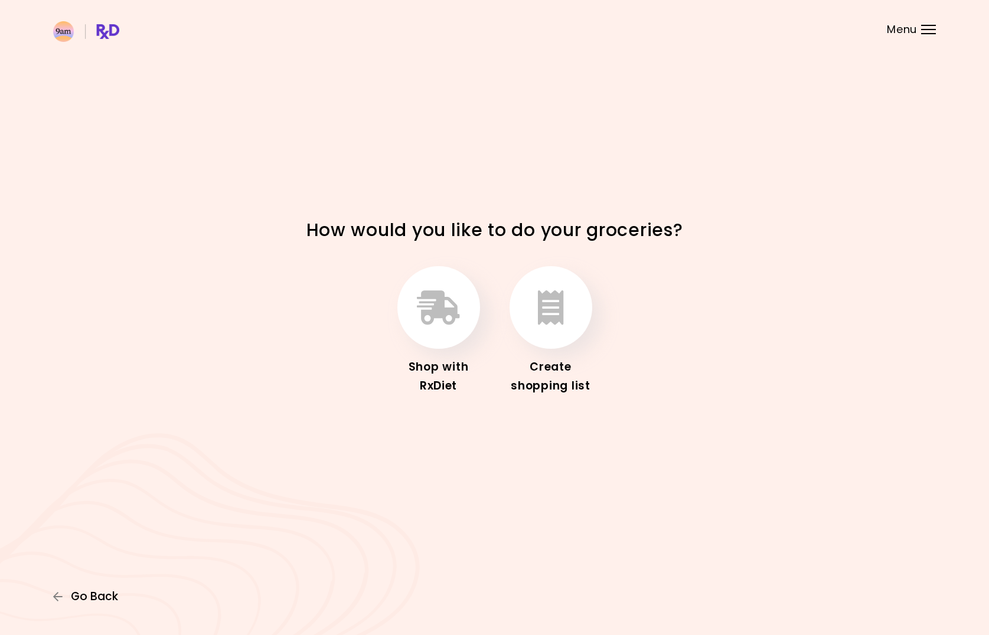
click at [91, 596] on span "Go Back" at bounding box center [94, 597] width 47 height 13
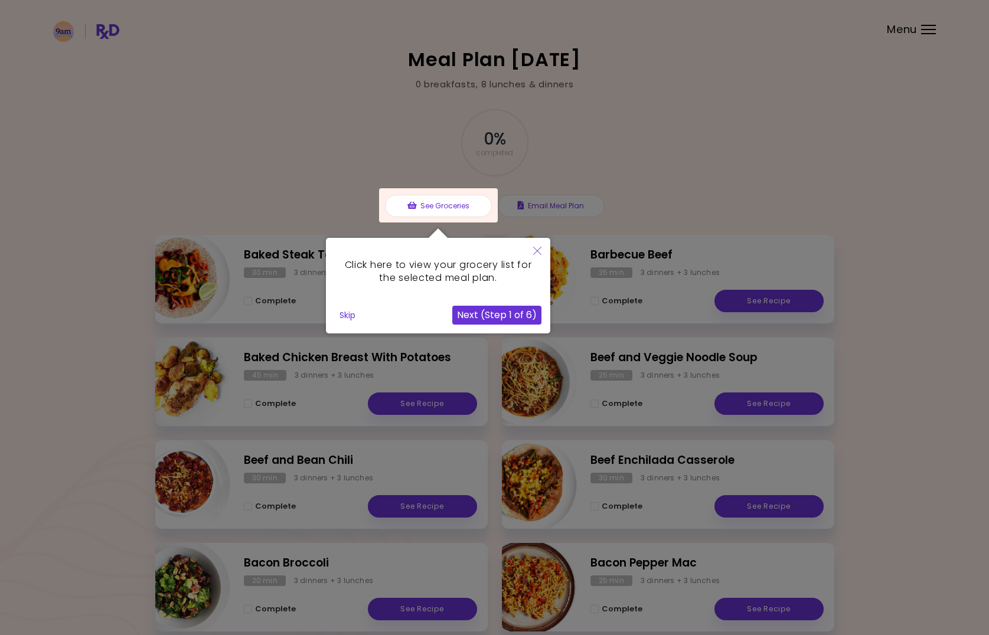
click at [542, 248] on button "Close" at bounding box center [537, 252] width 26 height 28
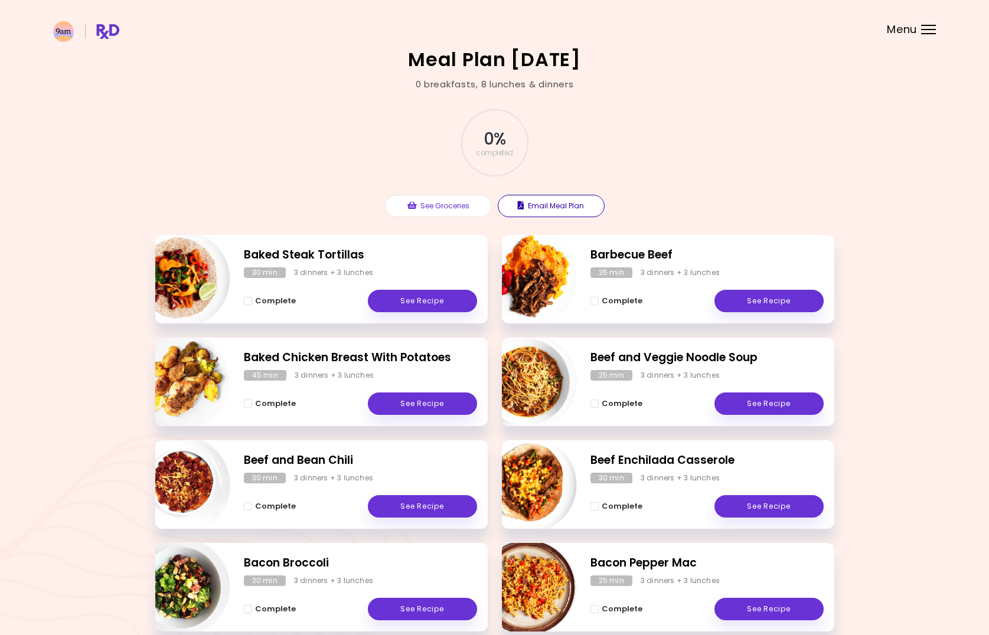
click at [554, 203] on button "Email Meal Plan" at bounding box center [551, 206] width 107 height 22
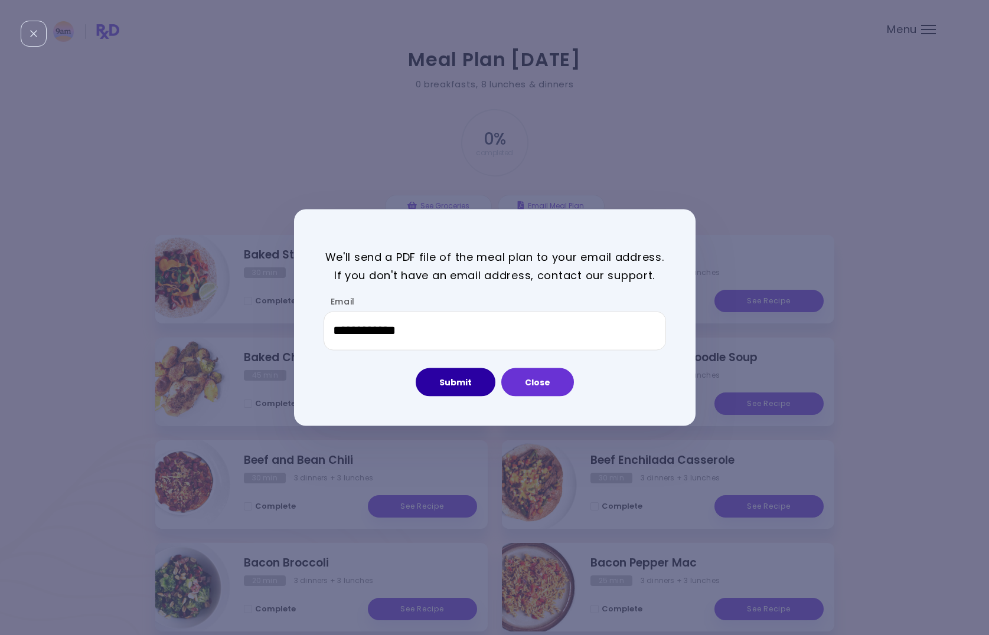
click at [467, 381] on button "Submit" at bounding box center [456, 382] width 80 height 28
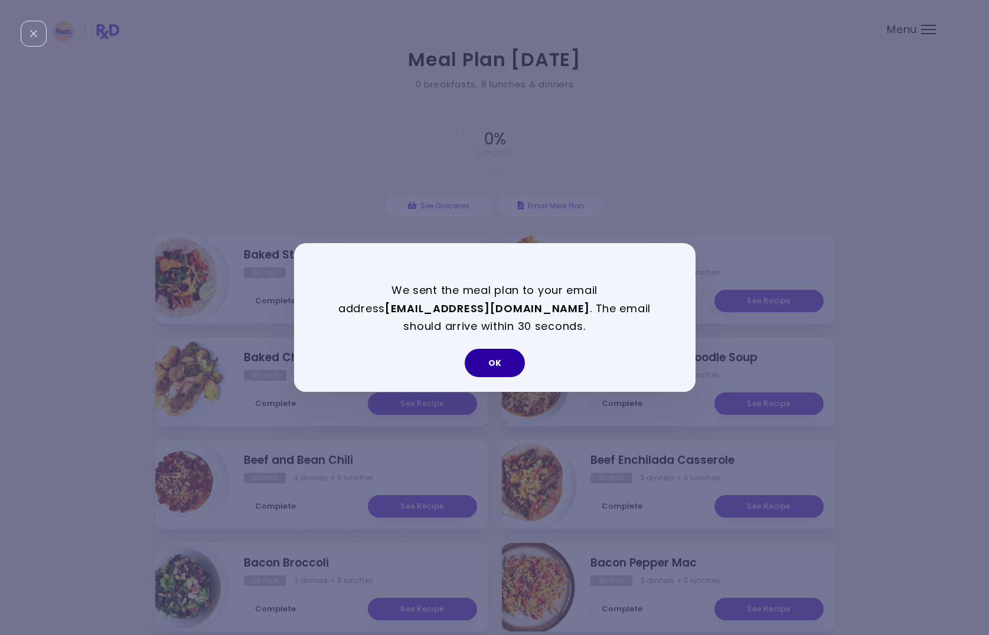
click at [496, 349] on button "OK" at bounding box center [495, 363] width 60 height 28
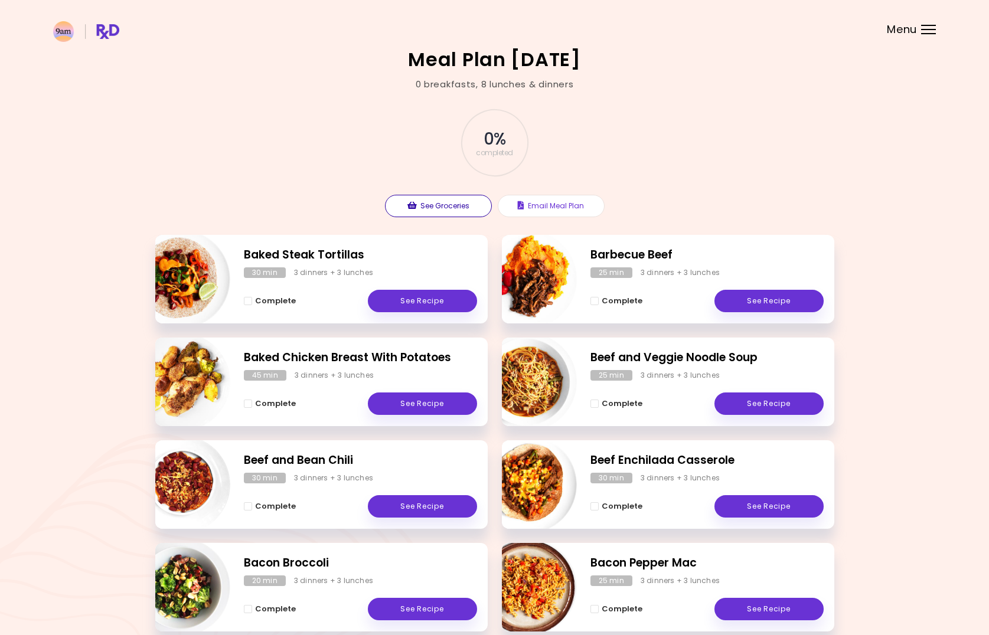
click at [449, 206] on button "See Groceries" at bounding box center [438, 206] width 107 height 22
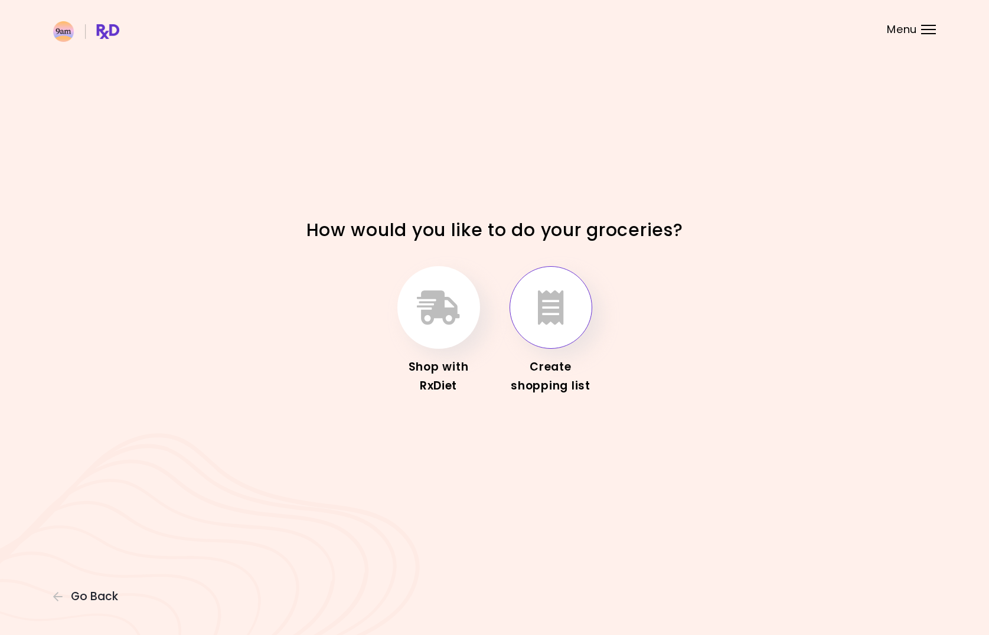
click at [546, 296] on icon "button" at bounding box center [551, 308] width 26 height 34
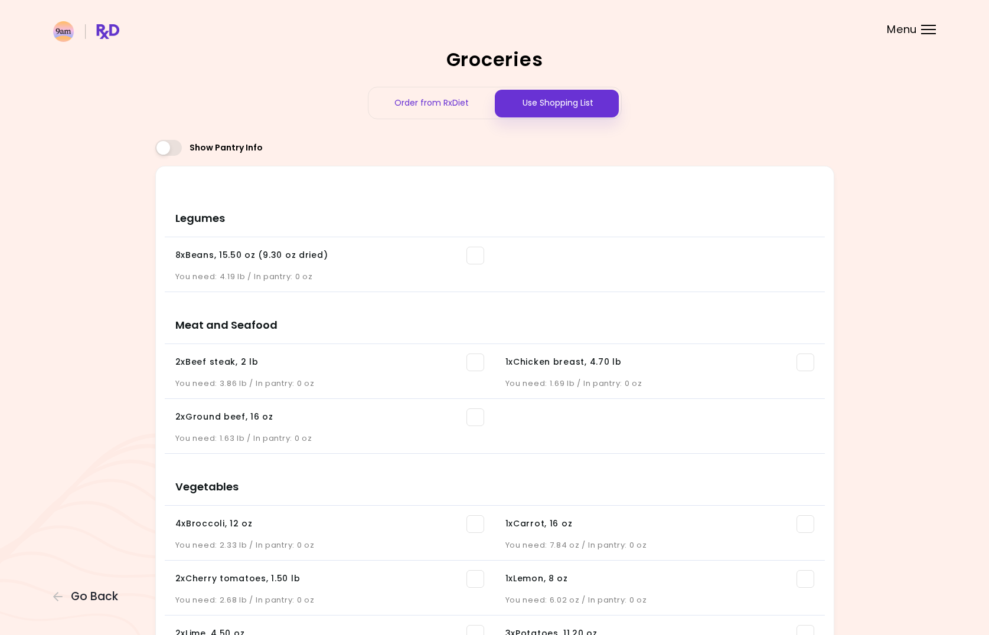
click at [456, 99] on div "Order from RxDiet" at bounding box center [431, 102] width 126 height 31
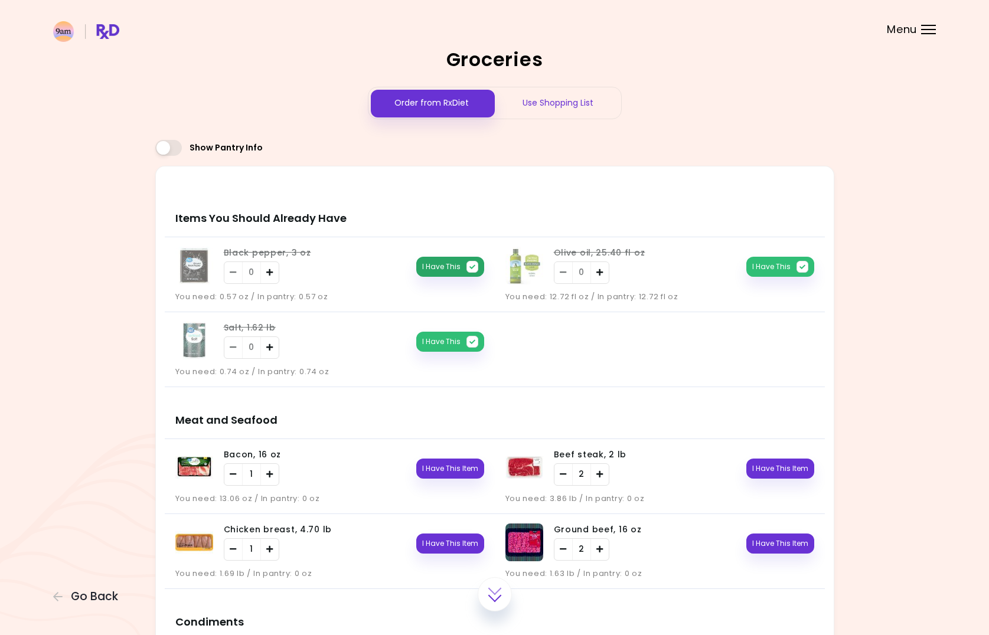
click at [469, 265] on icon "button" at bounding box center [473, 267] width 12 height 12
click at [472, 340] on icon "button" at bounding box center [473, 342] width 12 height 12
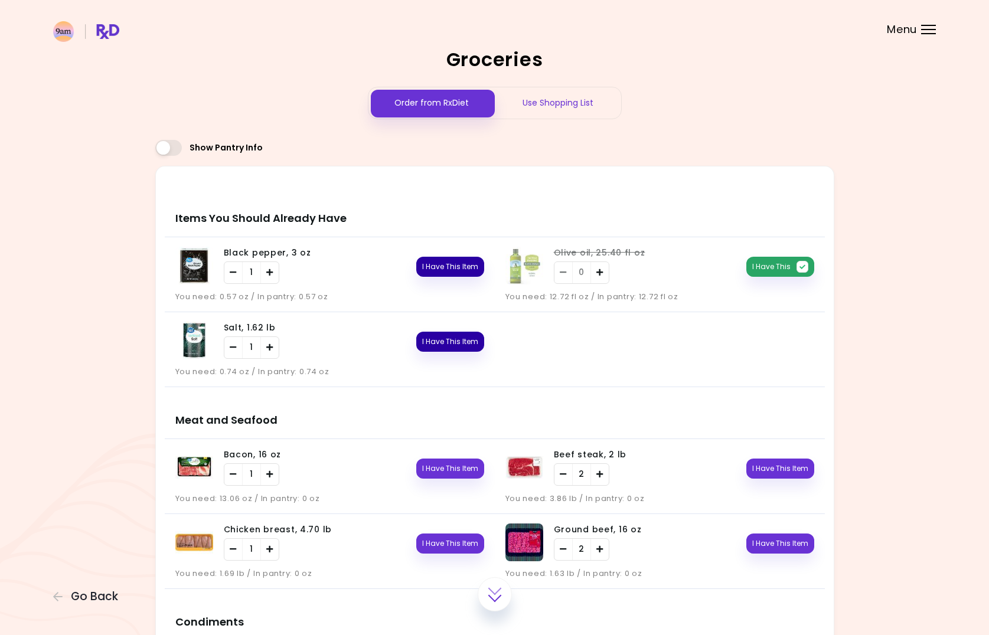
click at [806, 270] on icon "button" at bounding box center [803, 267] width 12 height 12
click at [547, 105] on div "Use Shopping List" at bounding box center [558, 102] width 126 height 31
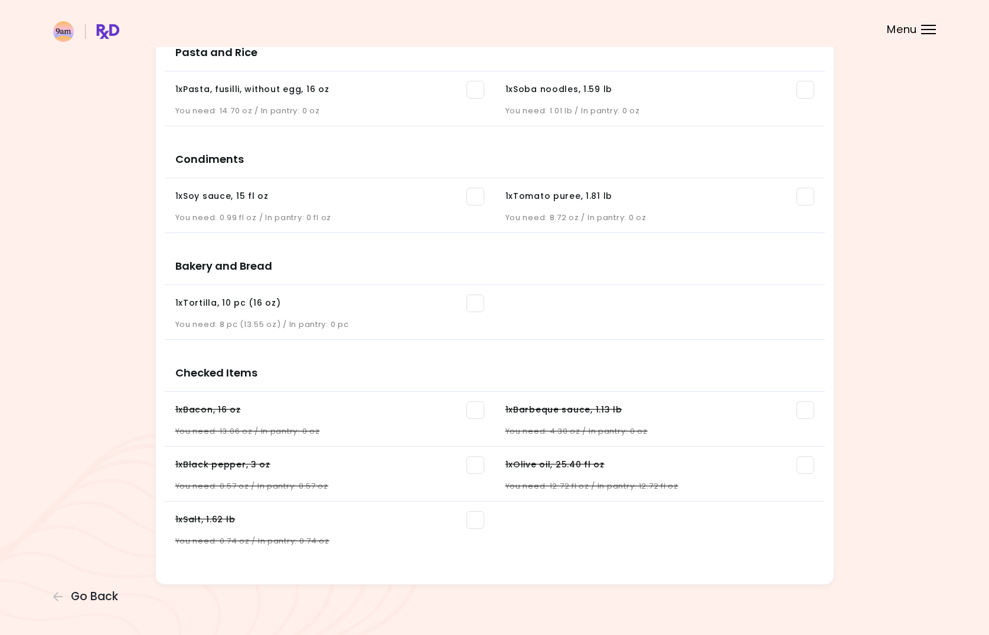
scroll to position [1188, 0]
click at [478, 412] on span at bounding box center [476, 411] width 18 height 18
click at [476, 465] on span at bounding box center [476, 466] width 18 height 18
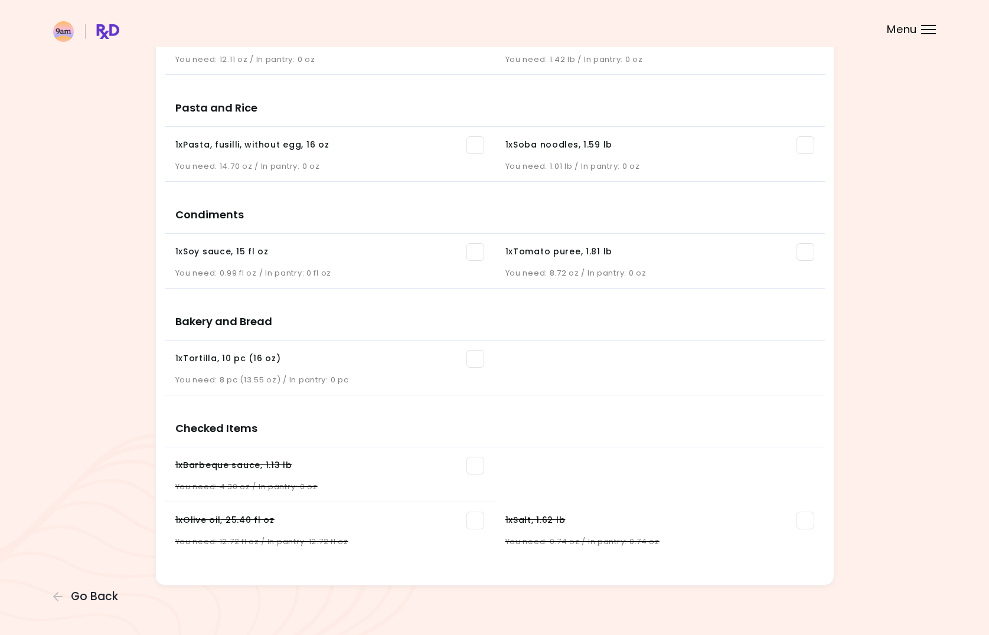
click at [476, 464] on div "Checked Items 1 x Barbeque sauce , 1.13 lb You need: 4.30 oz / In pantry: 0 oz …" at bounding box center [495, 480] width 660 height 161
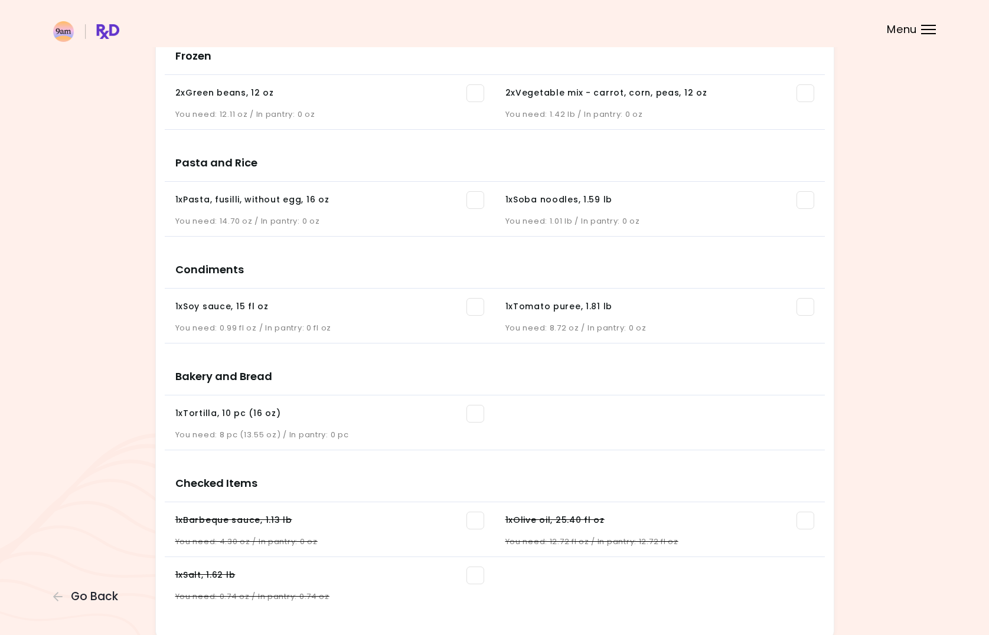
click at [480, 518] on span at bounding box center [476, 521] width 18 height 18
click at [474, 576] on ul "1 x Barbeque sauce , 1.13 lb You need: 4.30 oz / In pantry: 0 oz 1 x Olive oil …" at bounding box center [495, 560] width 660 height 114
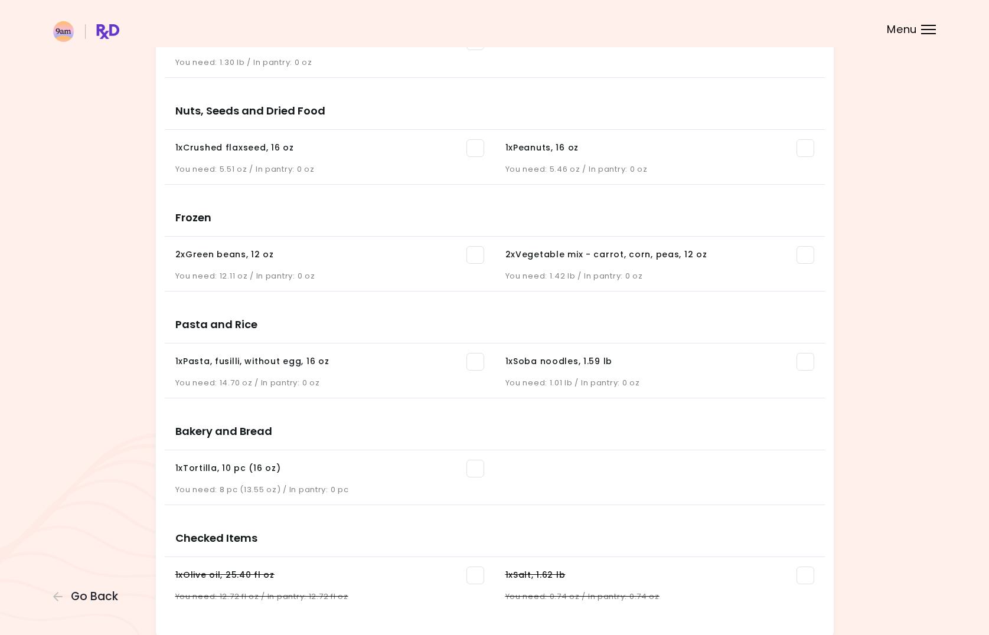
click at [474, 573] on span at bounding box center [476, 576] width 18 height 18
click at [795, 574] on ul "1 x Salt , 1.62 lb You need: 0.74 oz / In pantry: 0.74 oz" at bounding box center [495, 586] width 660 height 59
click at [475, 568] on span at bounding box center [476, 576] width 18 height 18
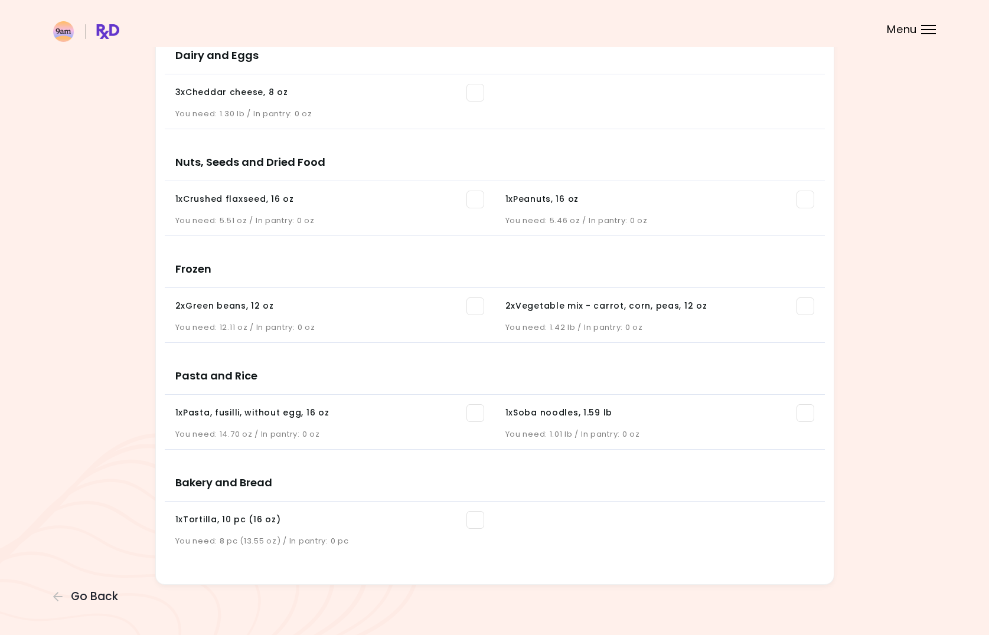
scroll to position [1081, 0]
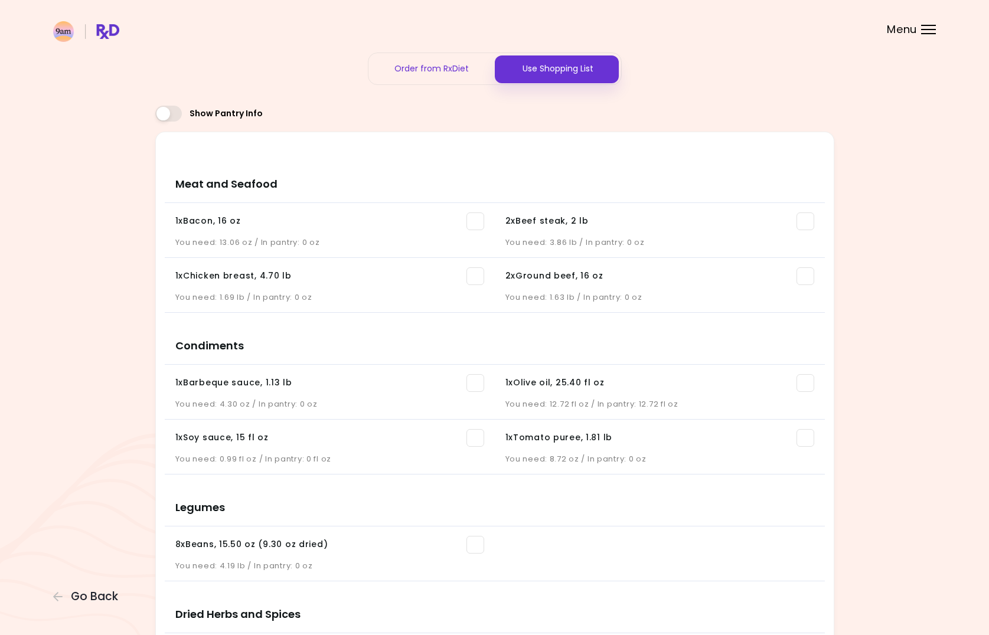
scroll to position [0, 0]
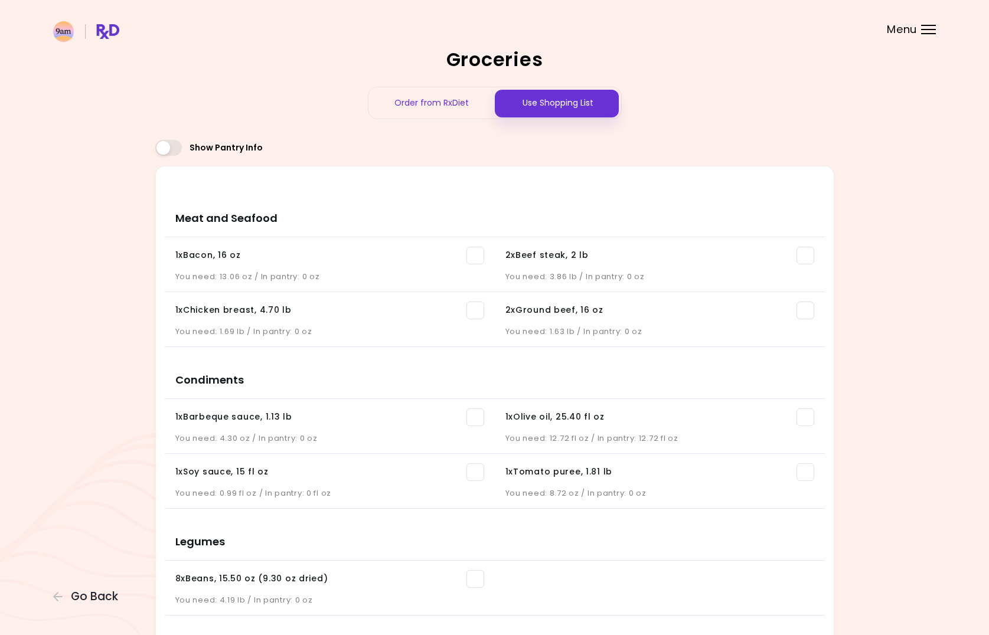
click at [788, 142] on div "Show Pantry Info" at bounding box center [494, 151] width 679 height 29
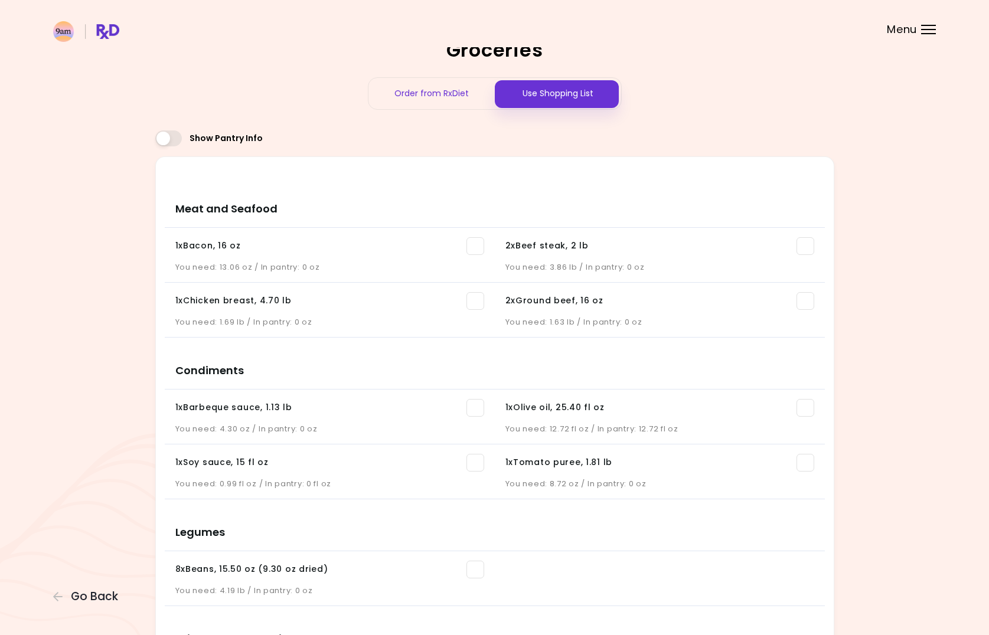
click at [788, 142] on div "Show Pantry Info" at bounding box center [494, 142] width 679 height 29
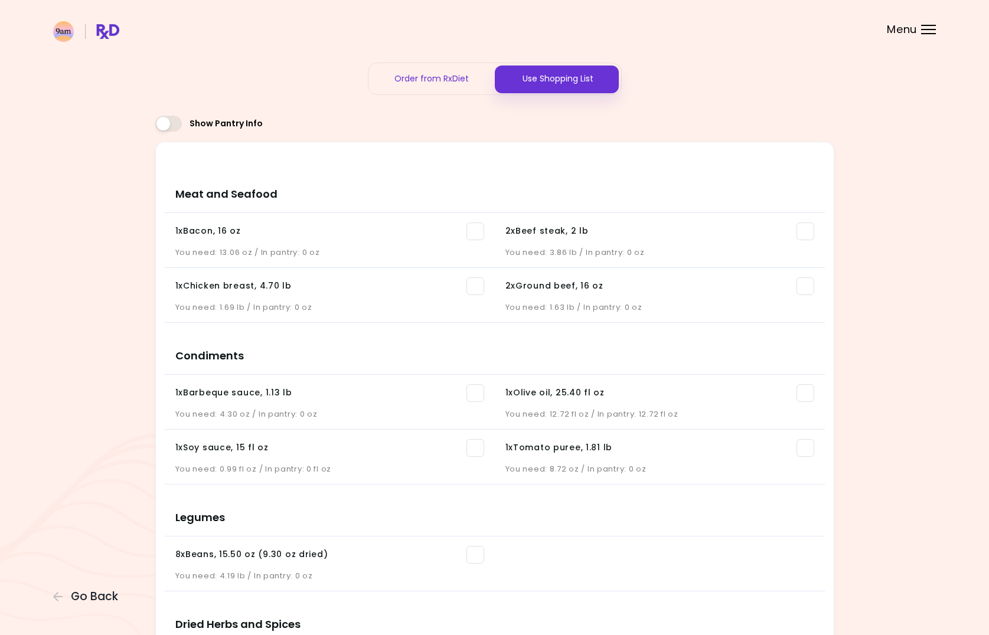
scroll to position [27, 0]
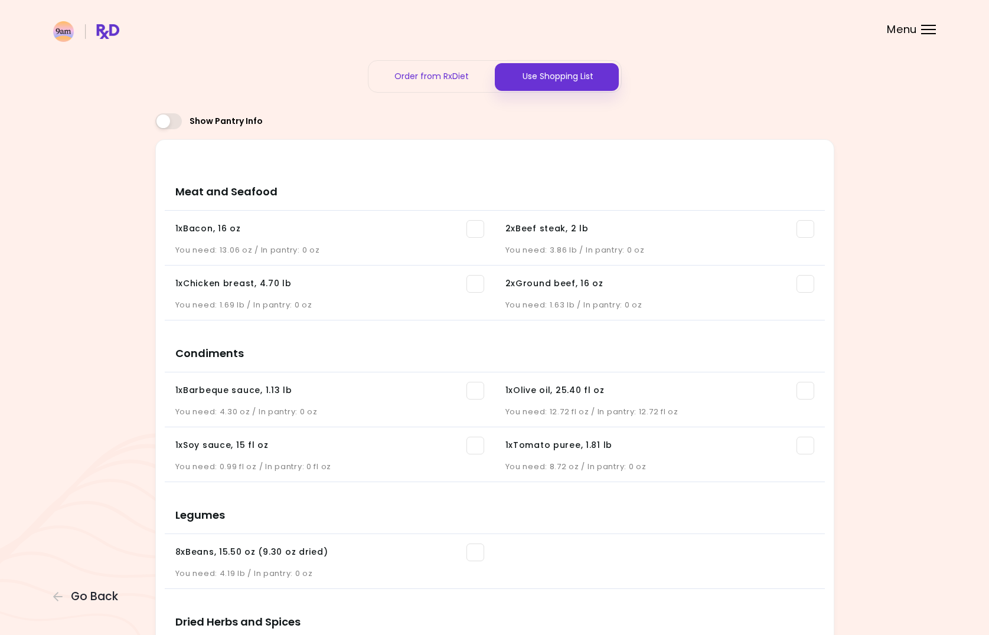
click at [935, 32] on div "Menu" at bounding box center [928, 29] width 15 height 9
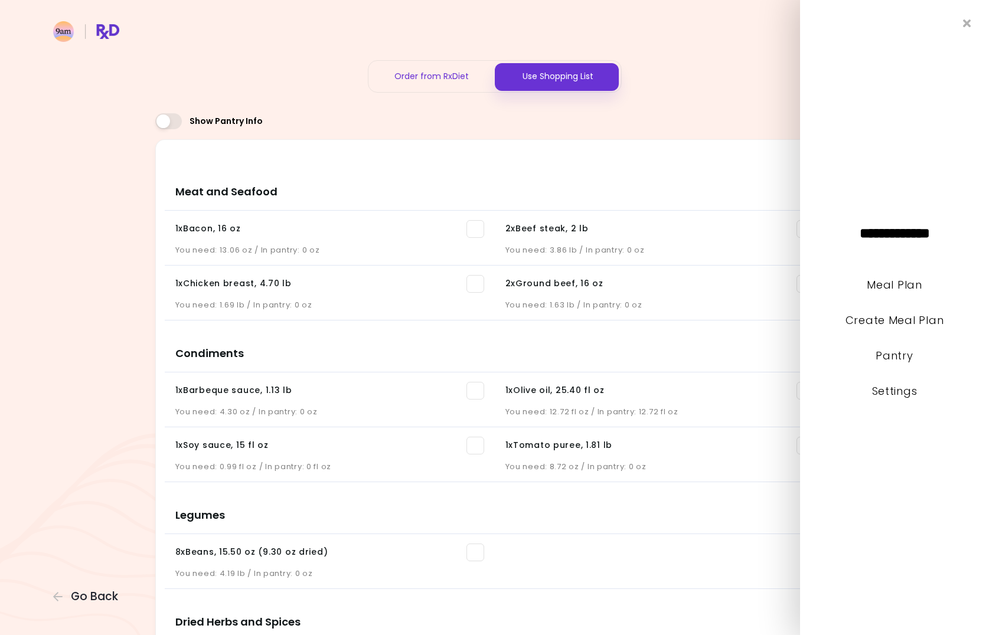
click at [732, 87] on div "Order from RxDiet Use Shopping List" at bounding box center [494, 76] width 679 height 32
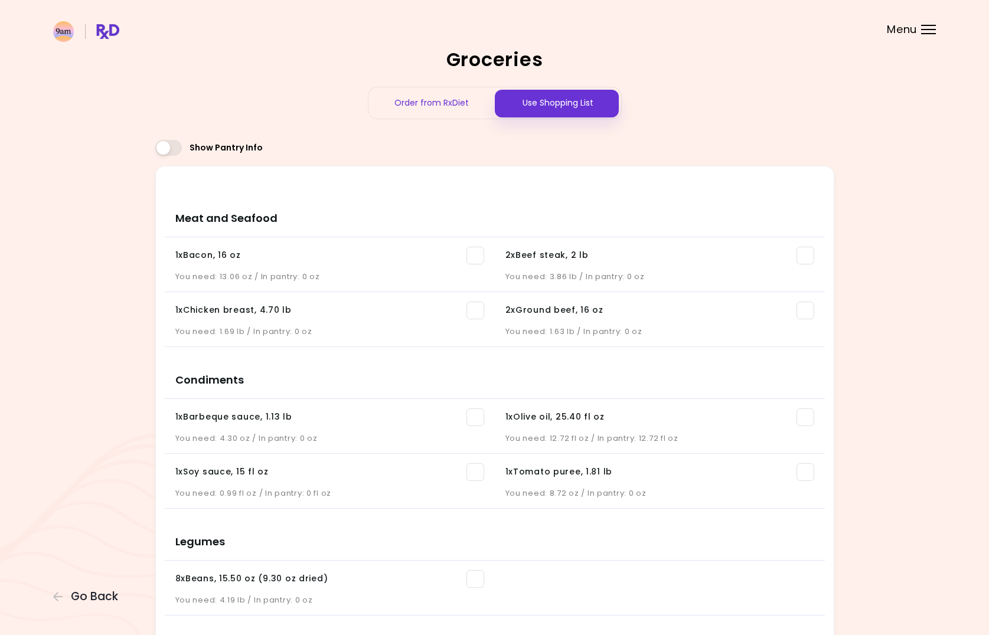
scroll to position [0, 0]
click at [175, 149] on span at bounding box center [168, 148] width 27 height 16
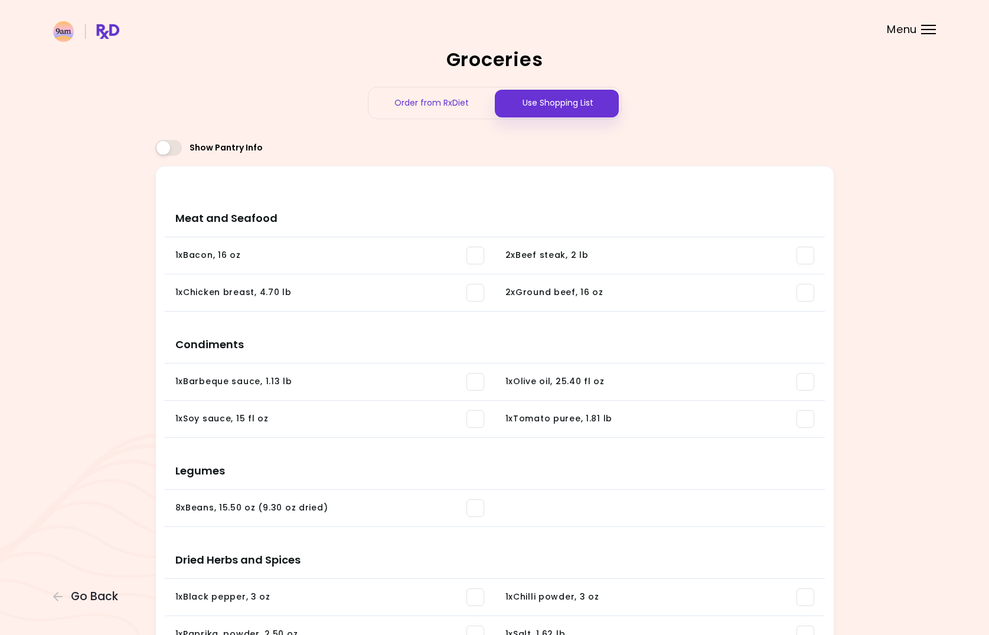
click at [165, 146] on span at bounding box center [168, 148] width 27 height 16
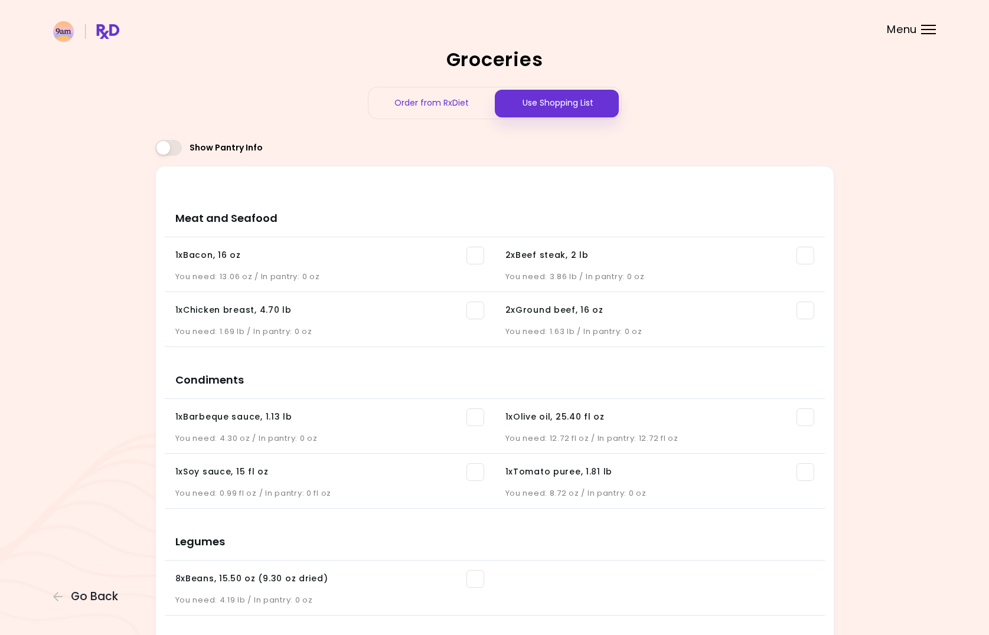
click at [689, 145] on div "Show Pantry Info" at bounding box center [494, 151] width 679 height 29
click at [740, 67] on h2 "Groceries" at bounding box center [494, 59] width 679 height 19
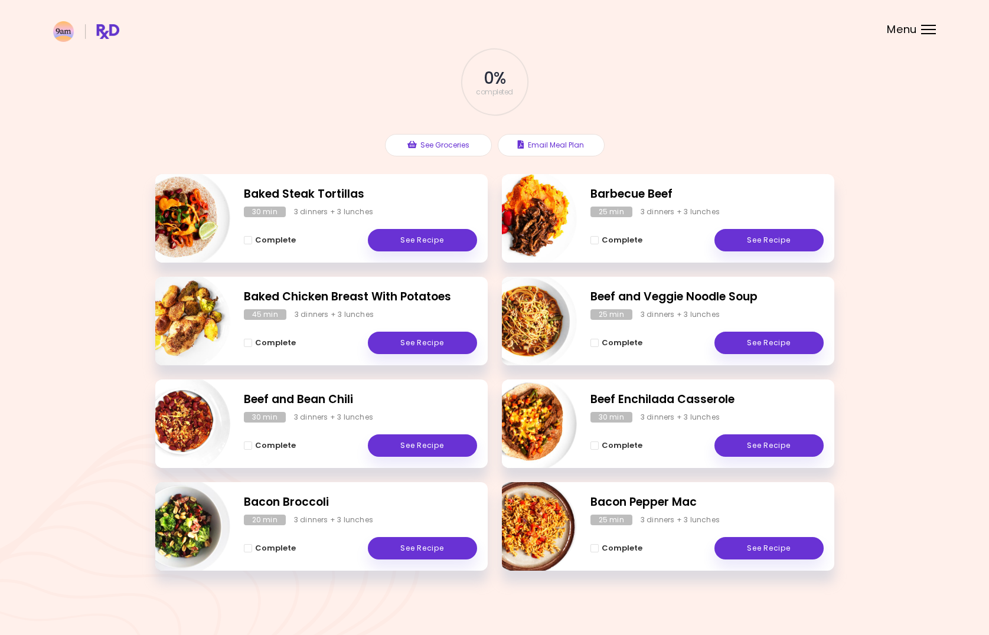
scroll to position [60, 0]
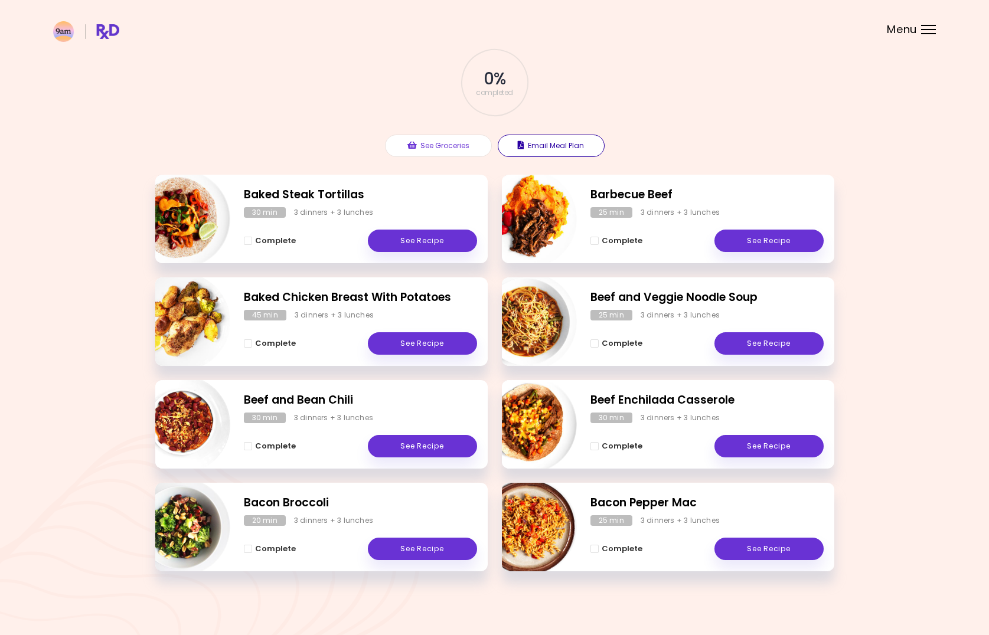
click at [553, 144] on button "Email Meal Plan" at bounding box center [551, 146] width 107 height 22
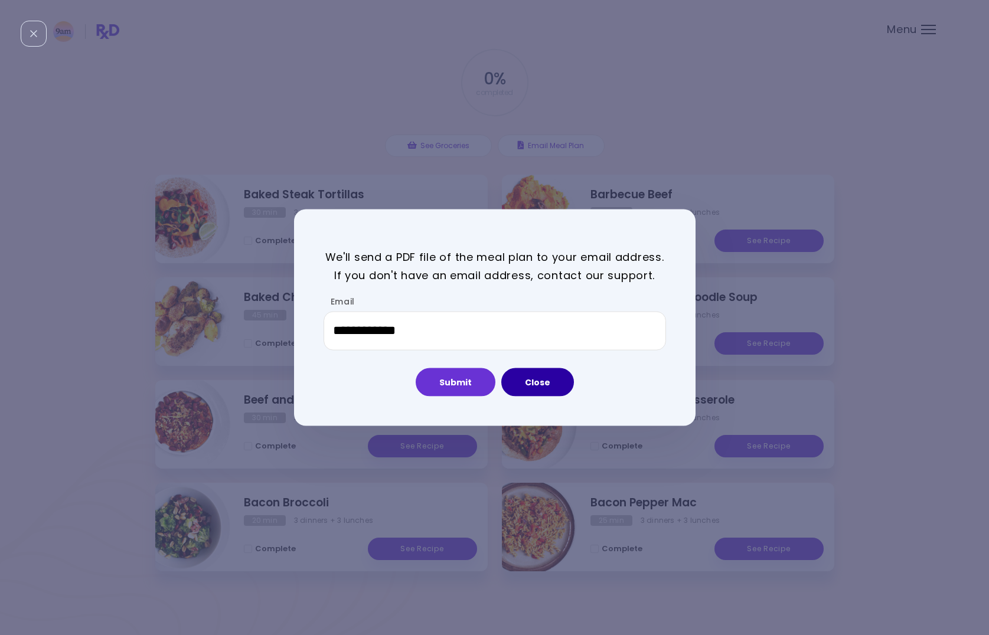
click at [540, 381] on button "Close" at bounding box center [537, 382] width 73 height 28
